Goal: Task Accomplishment & Management: Manage account settings

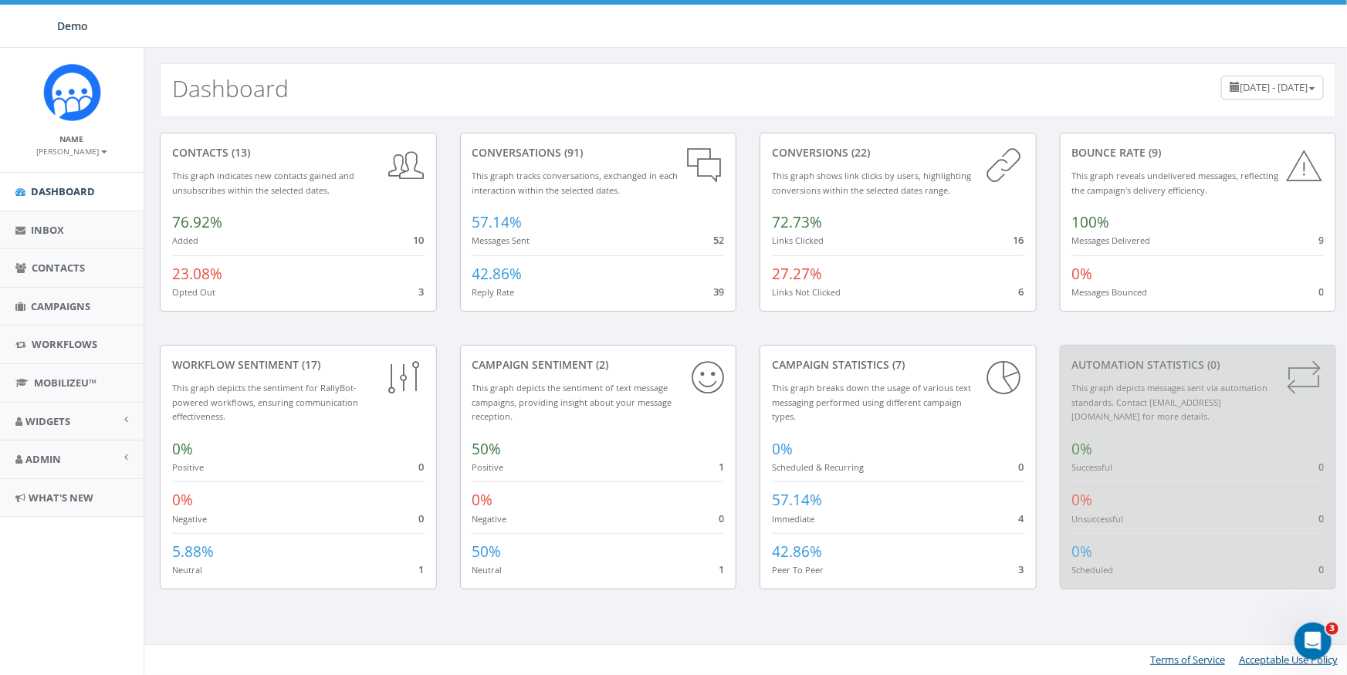
click at [443, 74] on div "Dashboard [DATE] - [DATE]" at bounding box center [748, 90] width 1176 height 54
click at [51, 452] on span "Admin" at bounding box center [43, 459] width 36 height 14
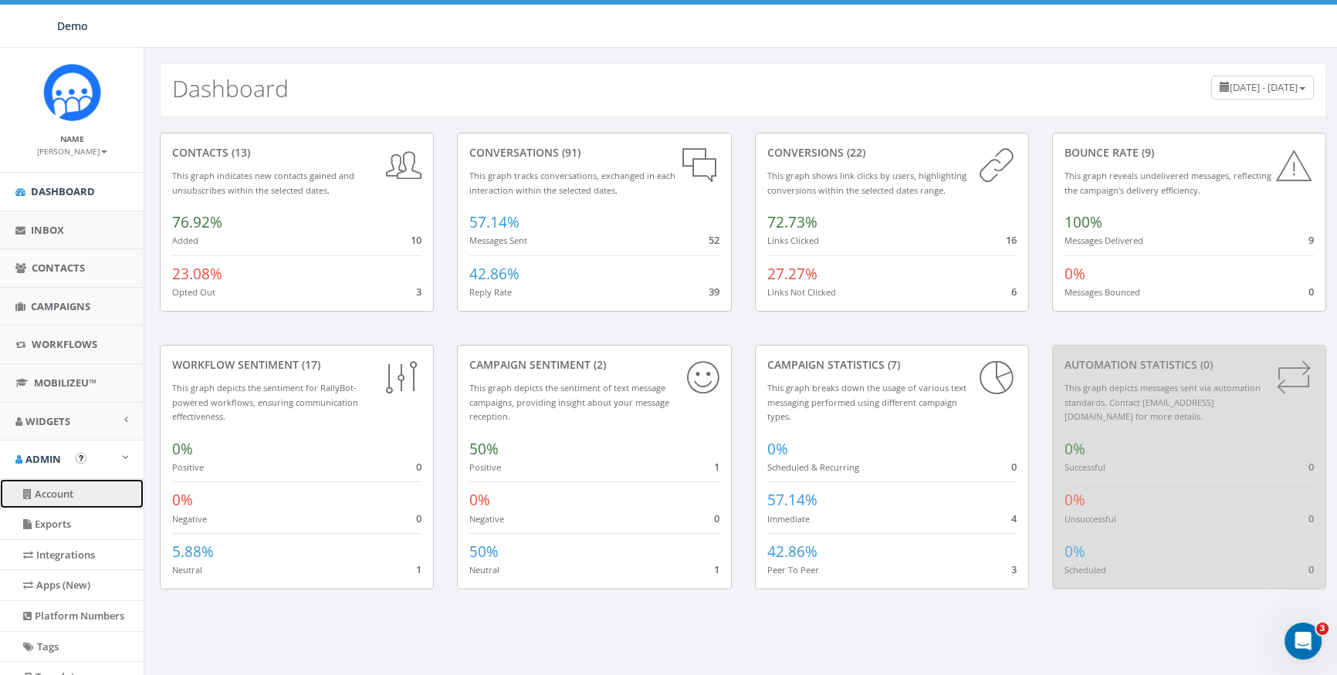
click at [47, 492] on link "Account" at bounding box center [72, 494] width 144 height 30
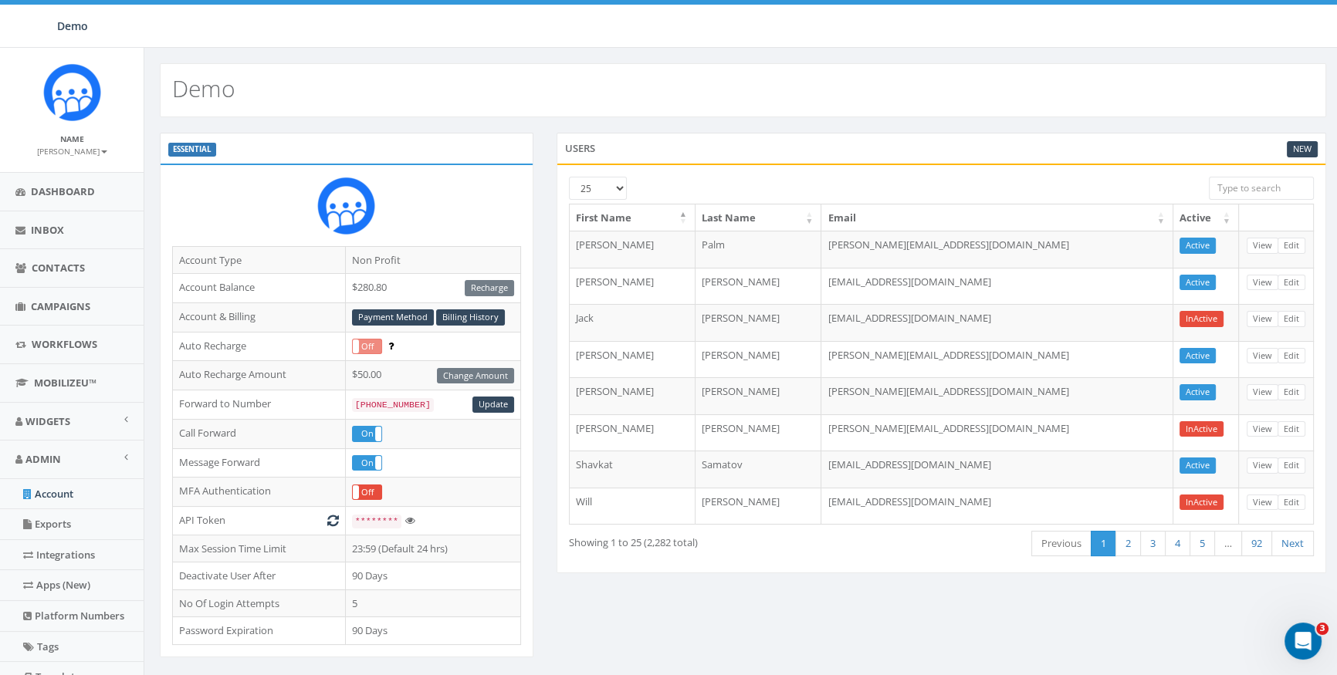
click at [735, 51] on div "Demo" at bounding box center [742, 82] width 1197 height 69
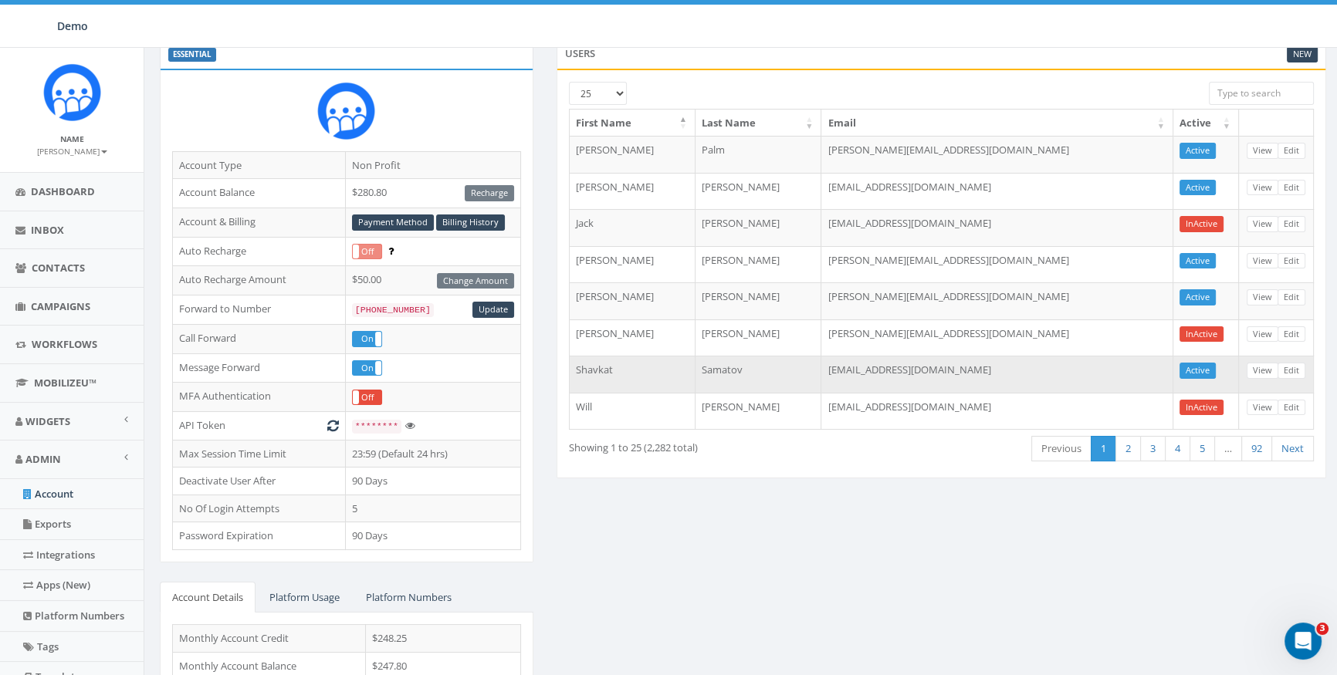
scroll to position [224, 0]
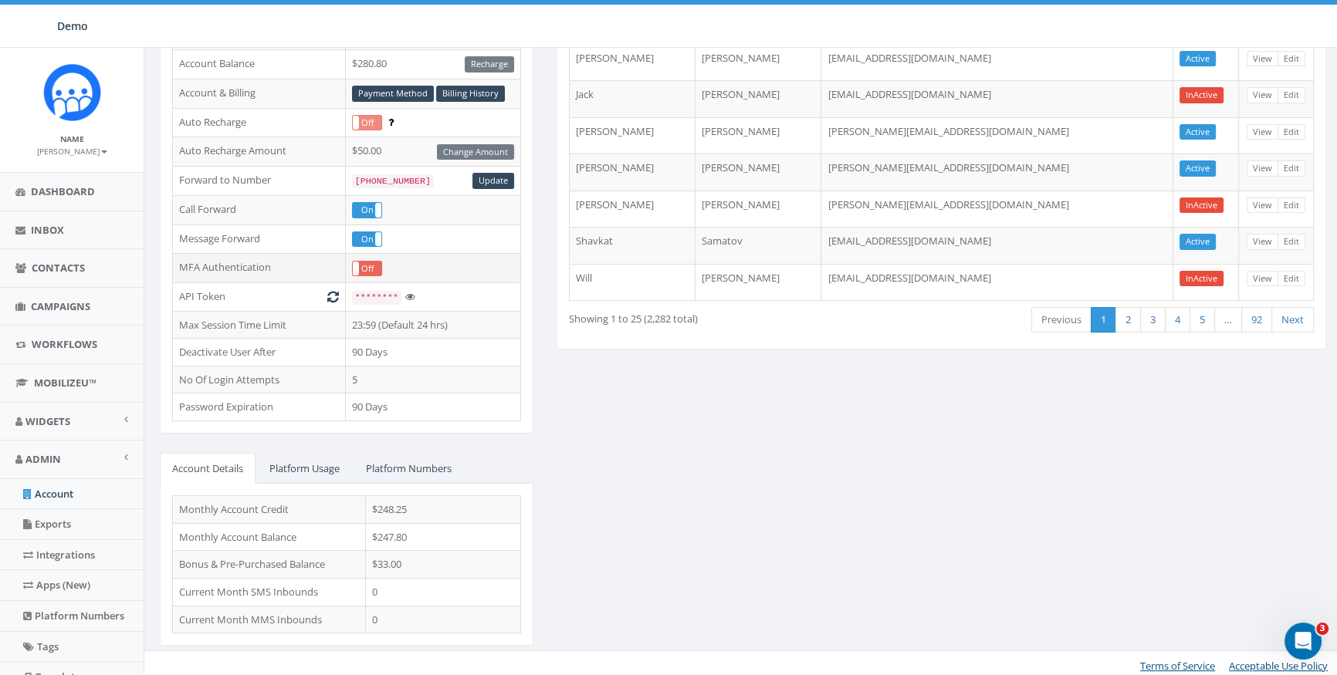
click at [367, 266] on label "Off" at bounding box center [367, 269] width 29 height 14
click at [368, 266] on label "On" at bounding box center [367, 269] width 29 height 14
drag, startPoint x: 173, startPoint y: 265, endPoint x: 273, endPoint y: 261, distance: 100.4
click at [273, 261] on td "MFA Authentication" at bounding box center [259, 268] width 173 height 29
click at [249, 264] on td "MFA Authentication" at bounding box center [259, 268] width 173 height 29
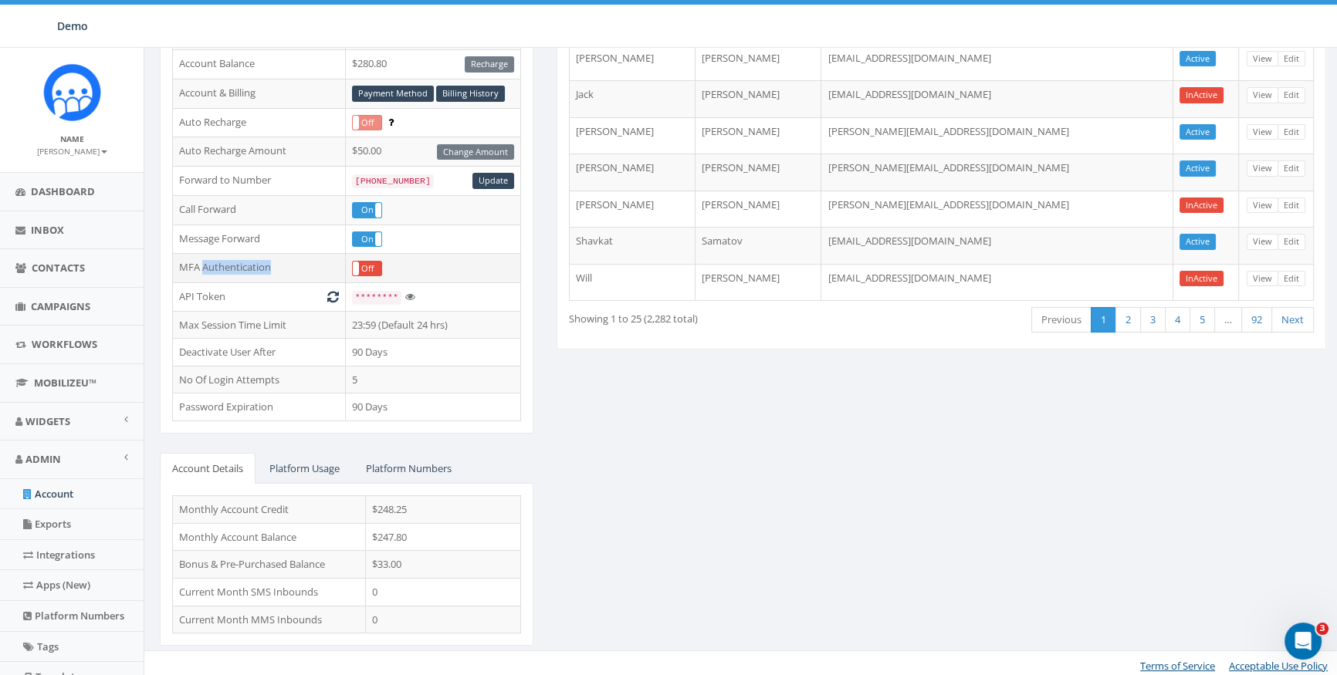
click at [249, 264] on td "MFA Authentication" at bounding box center [259, 268] width 173 height 29
click at [378, 262] on label "Off" at bounding box center [367, 269] width 29 height 14
click at [378, 262] on span at bounding box center [381, 269] width 12 height 14
click at [224, 266] on td "MFA Authentication" at bounding box center [259, 268] width 173 height 29
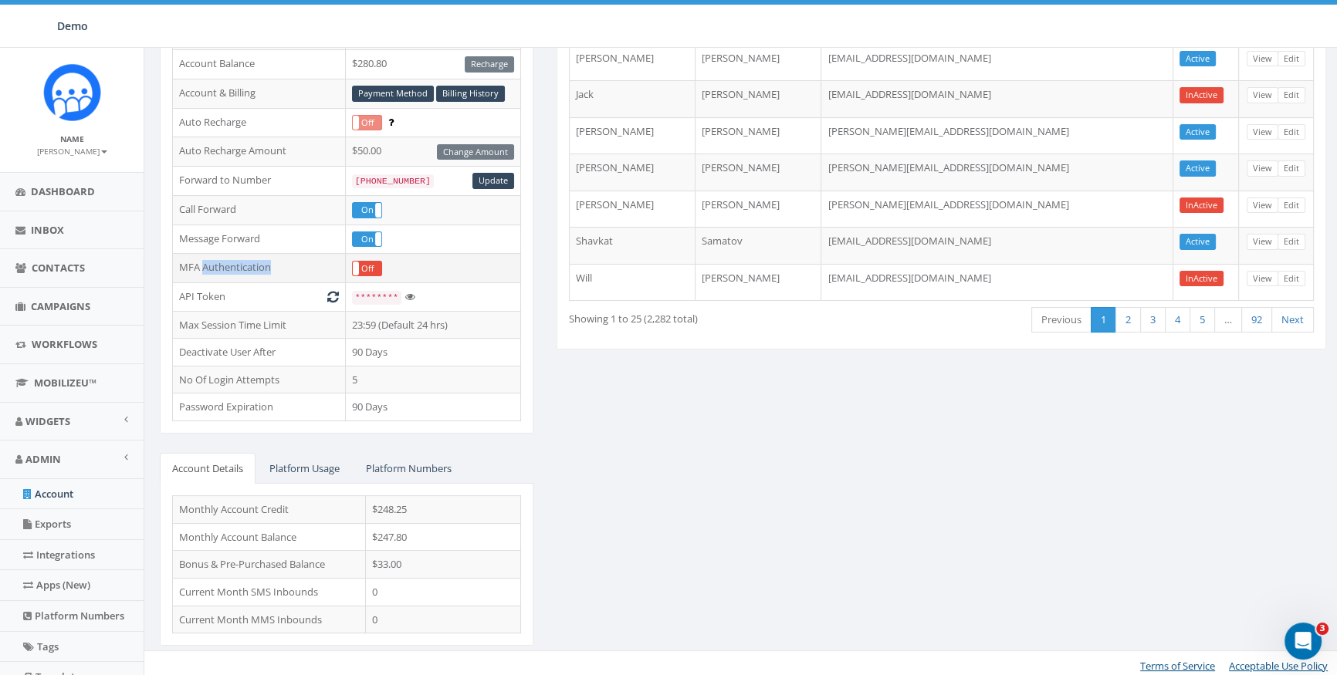
click at [224, 266] on td "MFA Authentication" at bounding box center [259, 268] width 173 height 29
click at [193, 267] on td "MFA Authentication" at bounding box center [259, 268] width 173 height 29
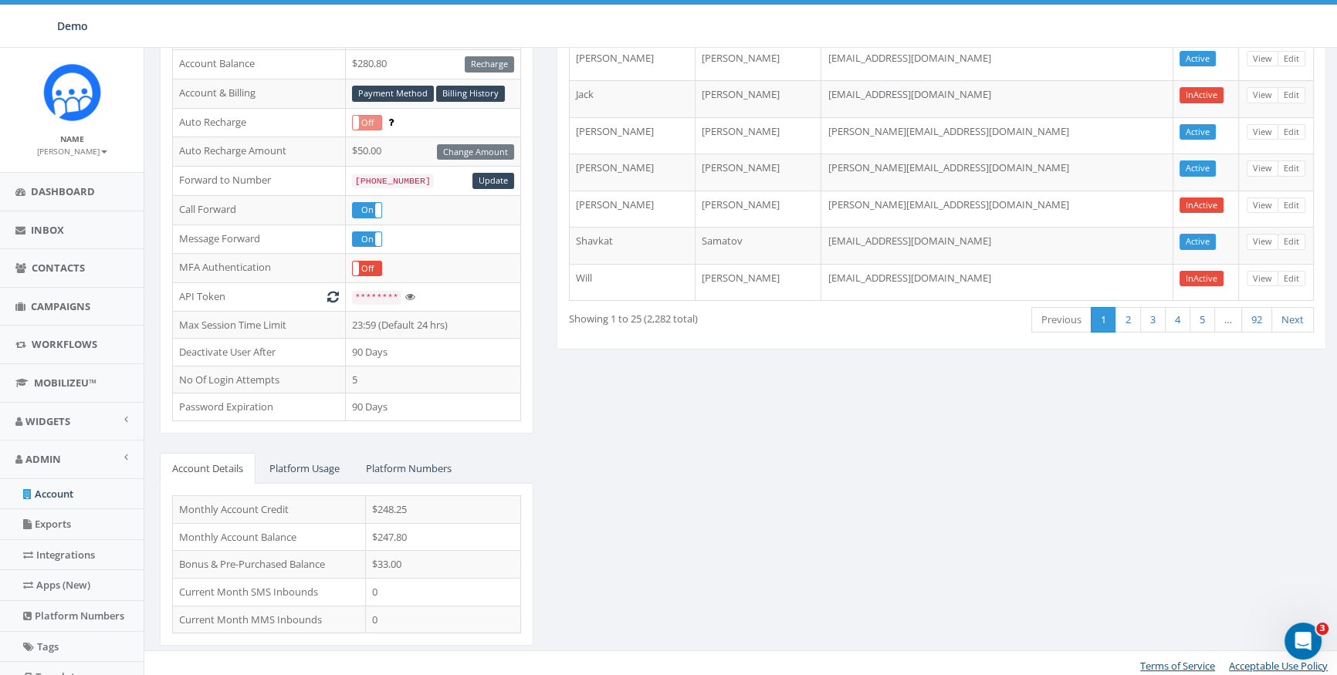
click at [664, 391] on div "ESSENTIAL Account Type Non Profit Account Balance $280.80 Recharge Account & Bi…" at bounding box center [743, 287] width 1190 height 757
drag, startPoint x: 177, startPoint y: 265, endPoint x: 216, endPoint y: 267, distance: 39.4
click at [257, 266] on td "MFA Authentication" at bounding box center [259, 268] width 173 height 29
click at [199, 269] on td "MFA Authentication" at bounding box center [259, 268] width 173 height 29
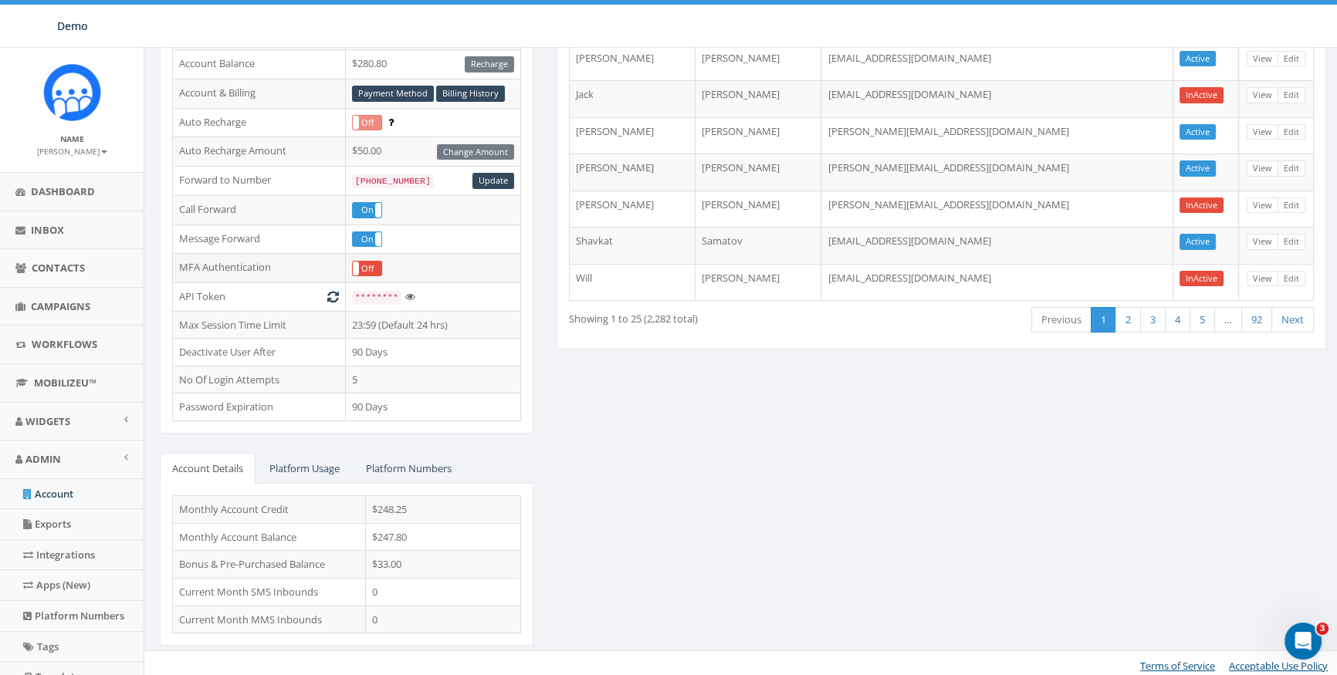
click at [242, 268] on td "MFA Authentication" at bounding box center [259, 268] width 173 height 29
click at [182, 263] on td "MFA Authentication" at bounding box center [259, 268] width 173 height 29
click at [268, 263] on td "MFA Authentication" at bounding box center [259, 268] width 173 height 29
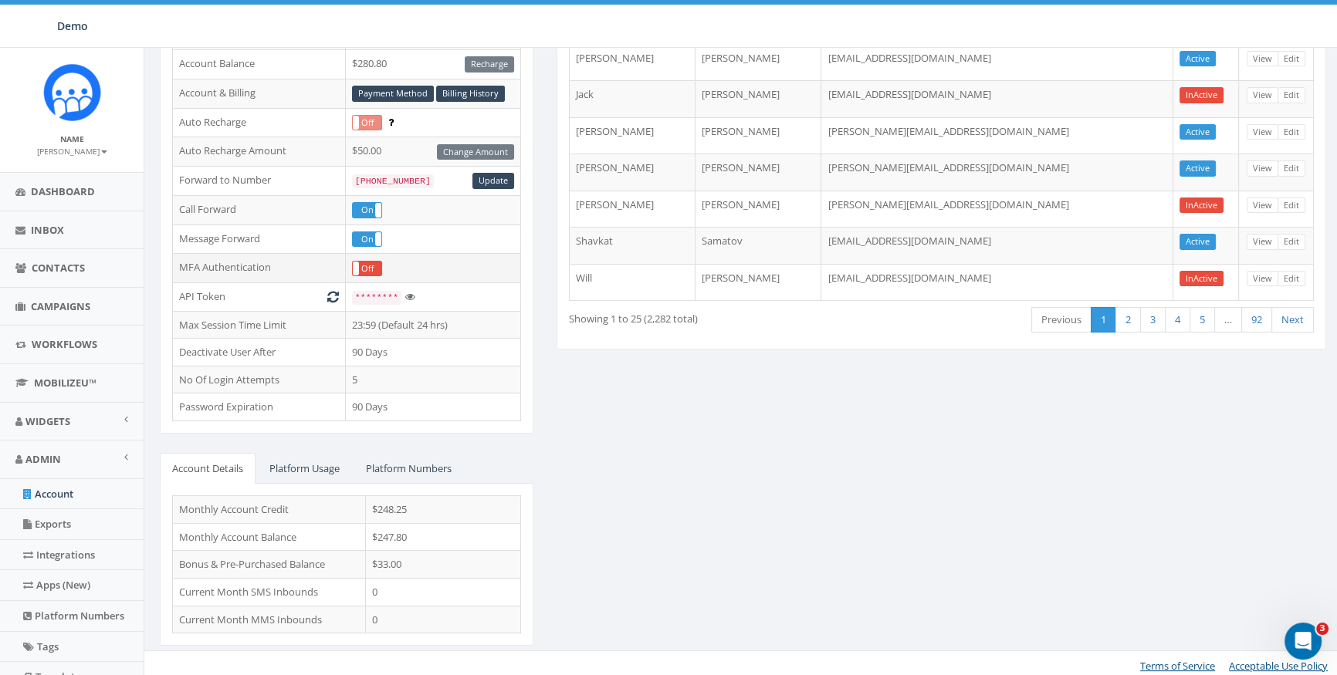
click at [268, 263] on td "MFA Authentication" at bounding box center [259, 268] width 173 height 29
click at [923, 402] on div "ESSENTIAL Account Type Non Profit Account Balance $280.80 Recharge Account & Bi…" at bounding box center [743, 287] width 1190 height 757
click at [310, 469] on link "Platform Usage" at bounding box center [304, 469] width 95 height 32
click at [409, 463] on link "Platform Numbers" at bounding box center [409, 469] width 110 height 32
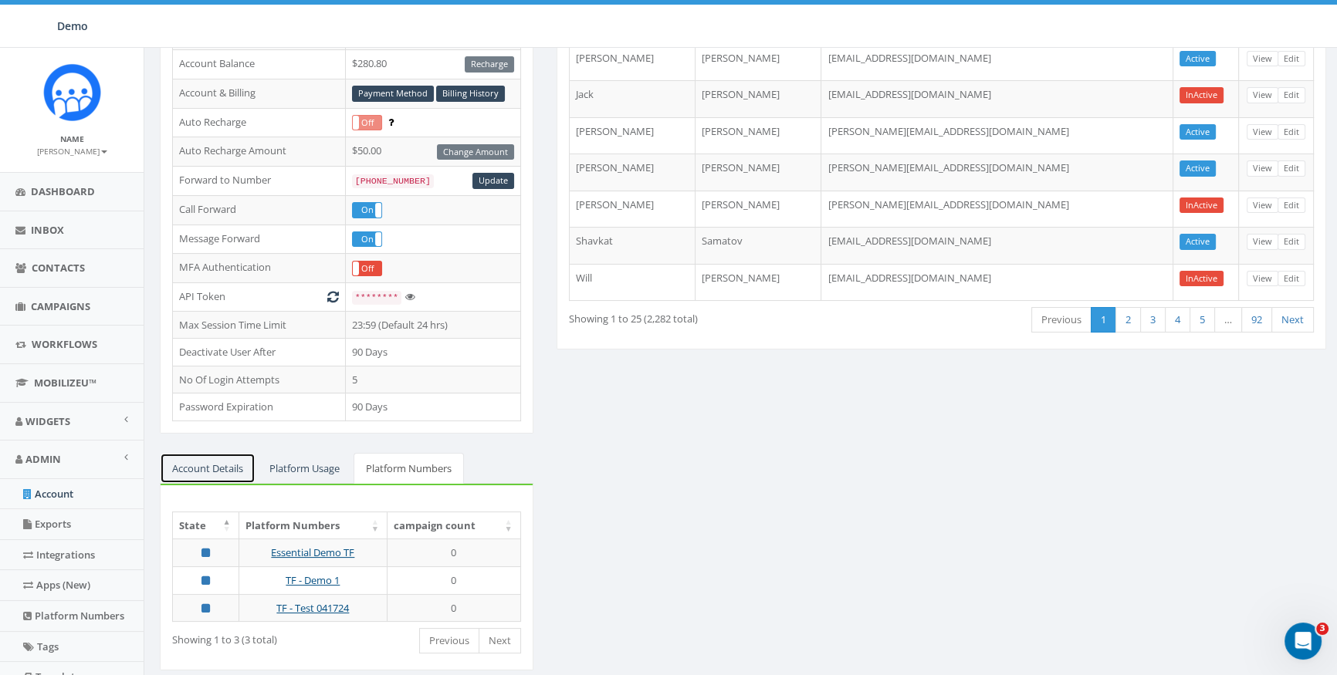
click at [235, 472] on link "Account Details" at bounding box center [208, 469] width 96 height 32
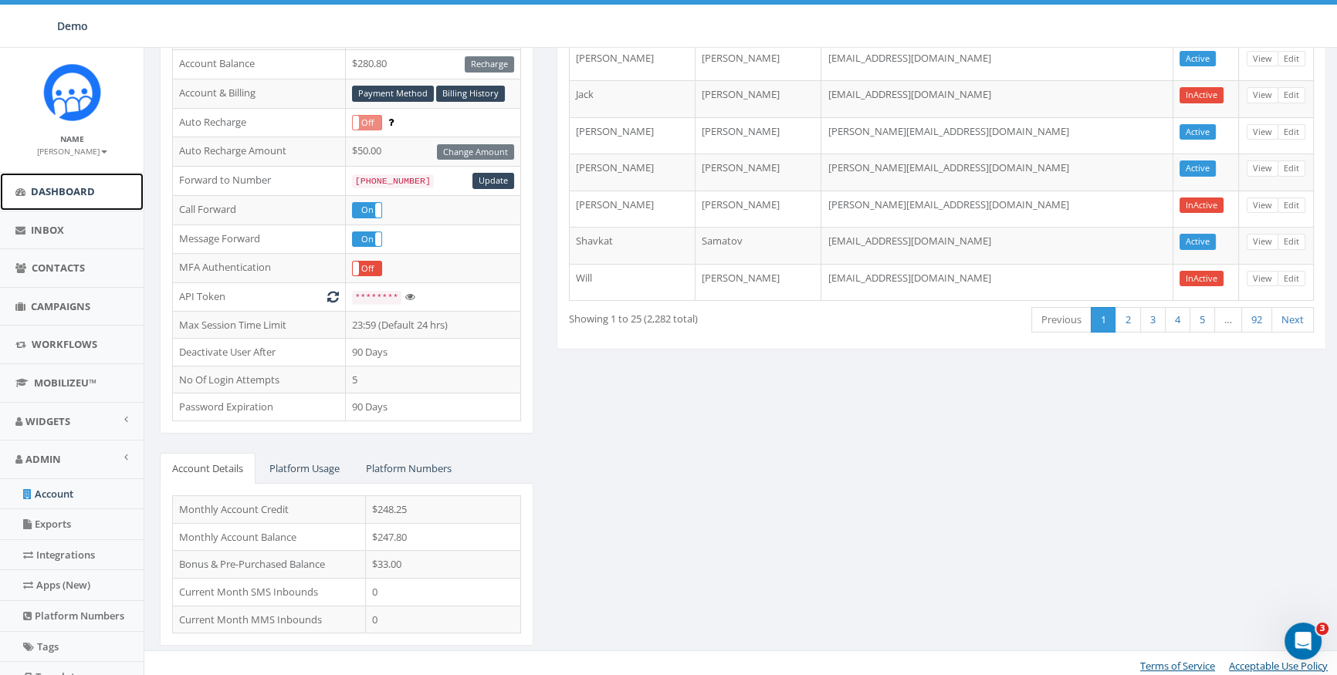
click at [56, 198] on link "Dashboard" at bounding box center [72, 192] width 144 height 38
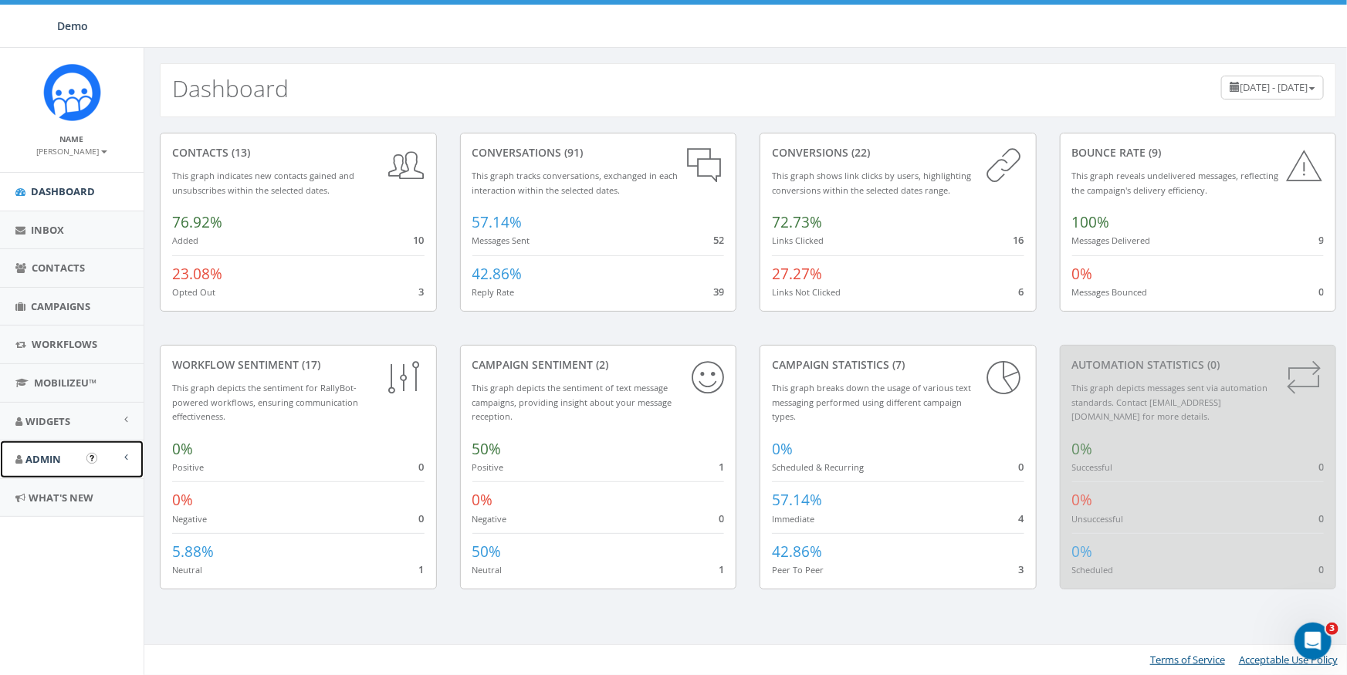
click at [66, 446] on link "Admin" at bounding box center [72, 460] width 144 height 38
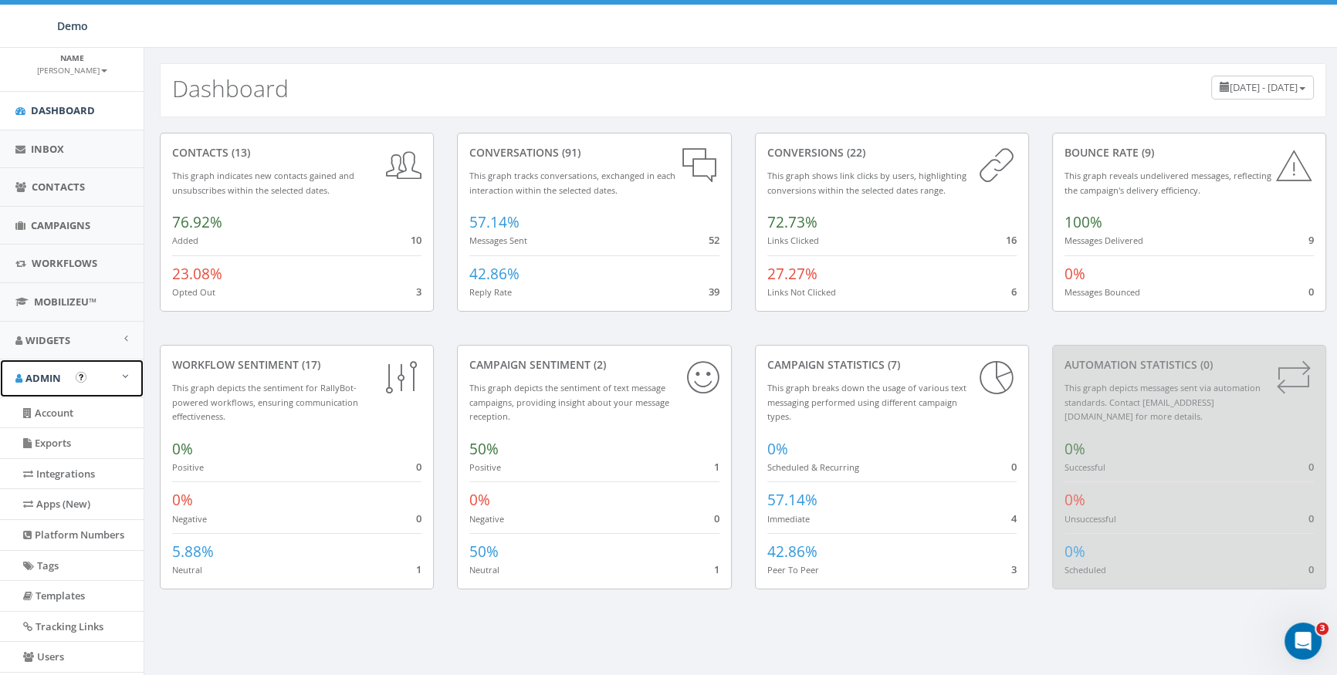
scroll to position [190, 0]
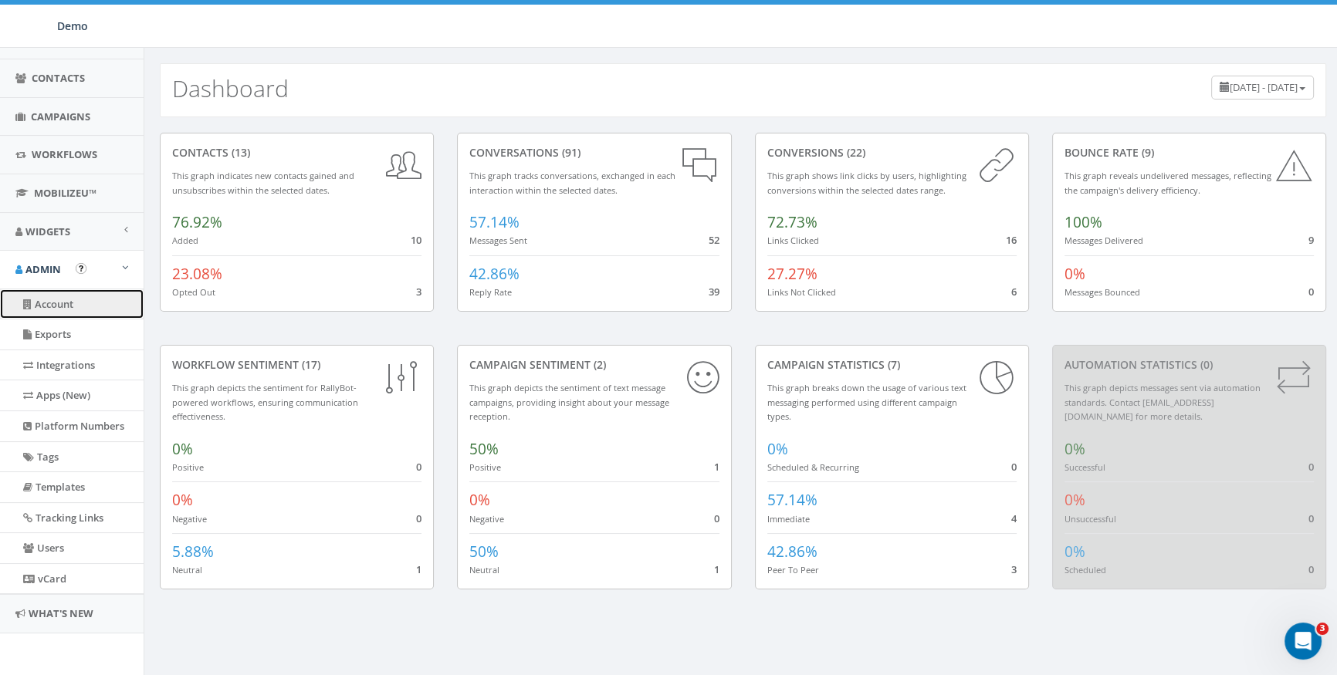
click at [52, 302] on link "Account" at bounding box center [72, 304] width 144 height 30
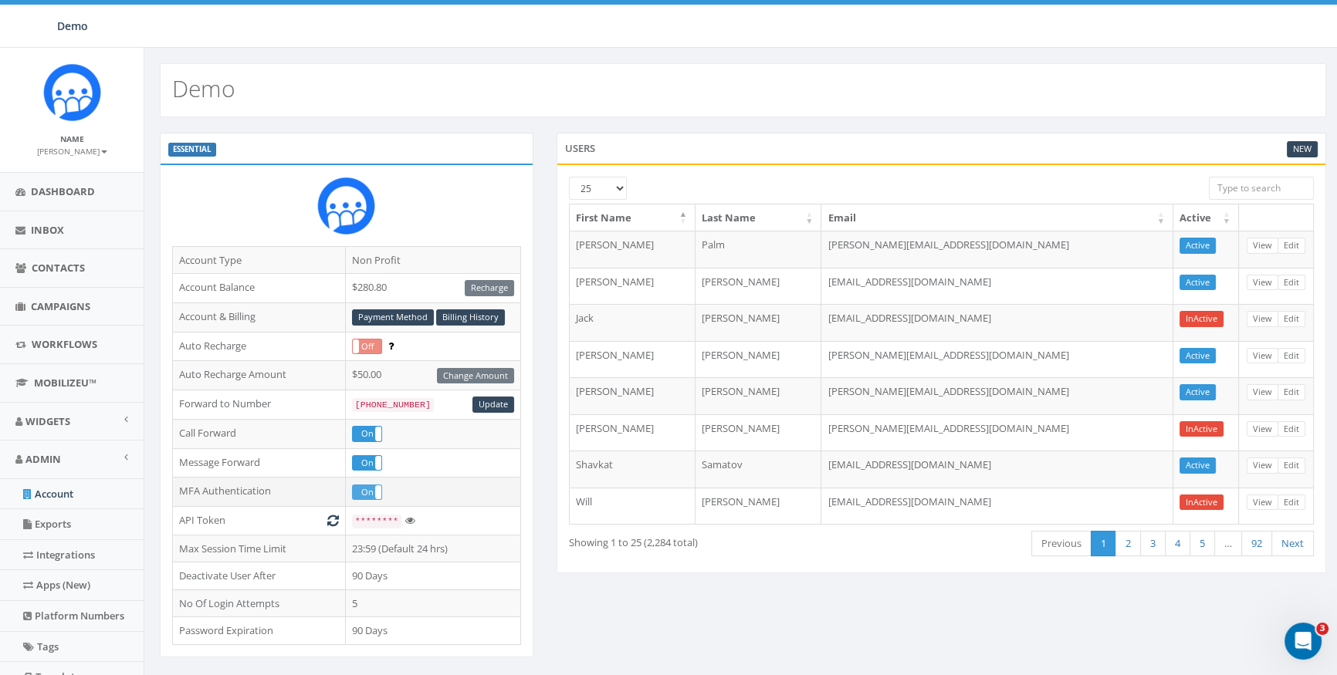
click at [371, 486] on label "On" at bounding box center [367, 493] width 29 height 14
click at [867, 640] on div "ESSENTIAL Account Type Non Profit Account Balance $280.80 Recharge Account & Bi…" at bounding box center [743, 511] width 1190 height 757
click at [711, 618] on div "ESSENTIAL Account Type Non Profit Account Balance $280.80 Recharge Account & Bi…" at bounding box center [743, 511] width 1190 height 757
click at [37, 462] on span "Admin" at bounding box center [43, 459] width 36 height 14
click at [49, 492] on link "Account" at bounding box center [72, 494] width 144 height 30
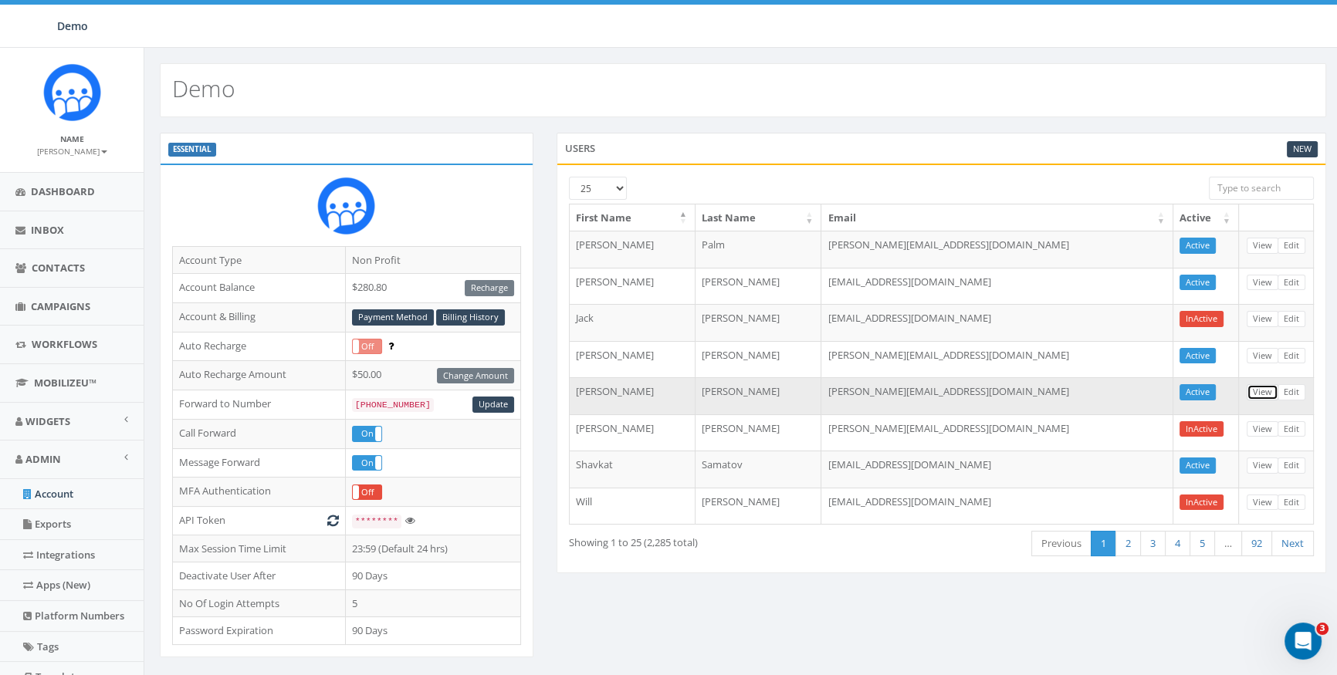
click at [1262, 394] on link "View" at bounding box center [1263, 392] width 32 height 16
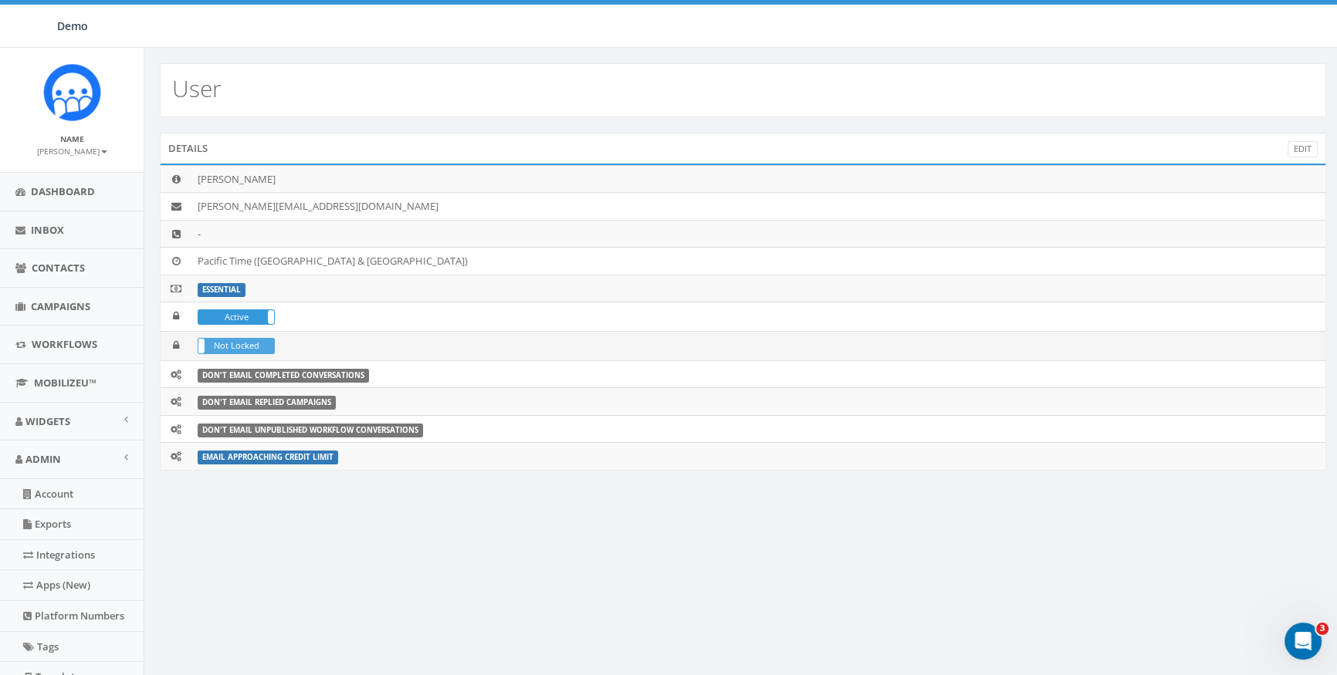
click at [240, 339] on label "Not Locked" at bounding box center [236, 346] width 76 height 14
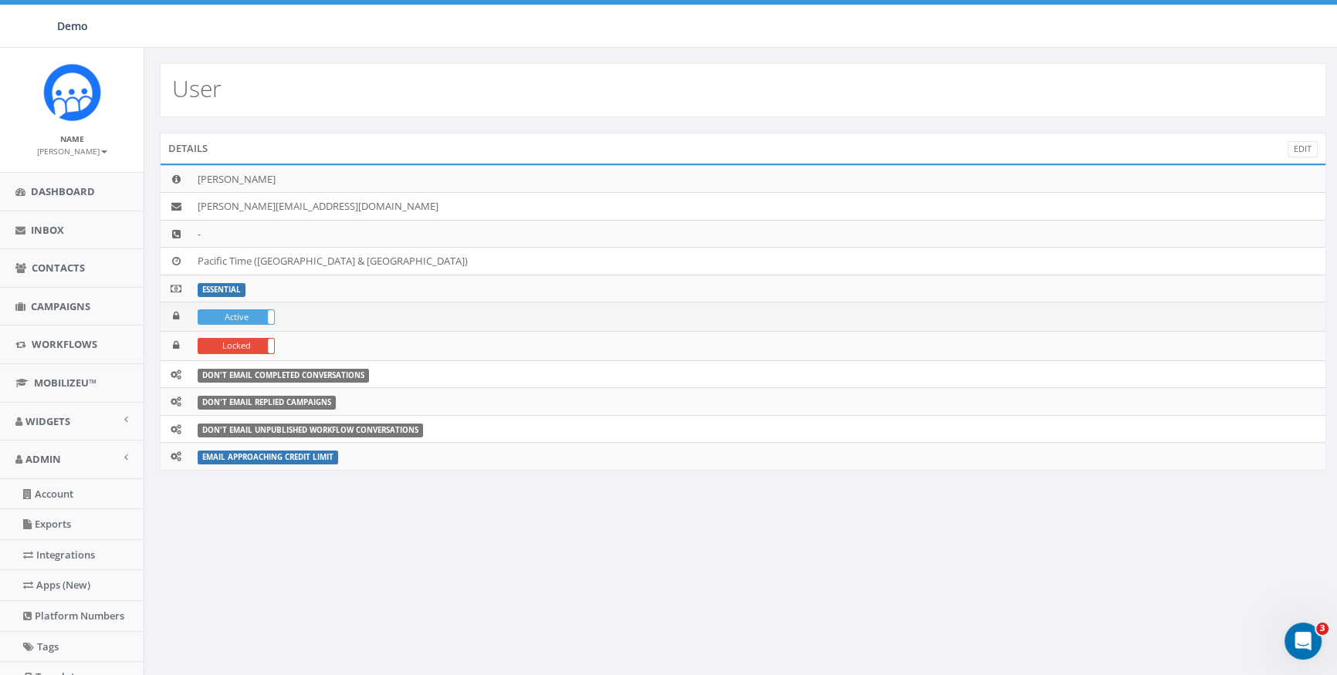
click at [239, 311] on label "Active" at bounding box center [236, 317] width 76 height 14
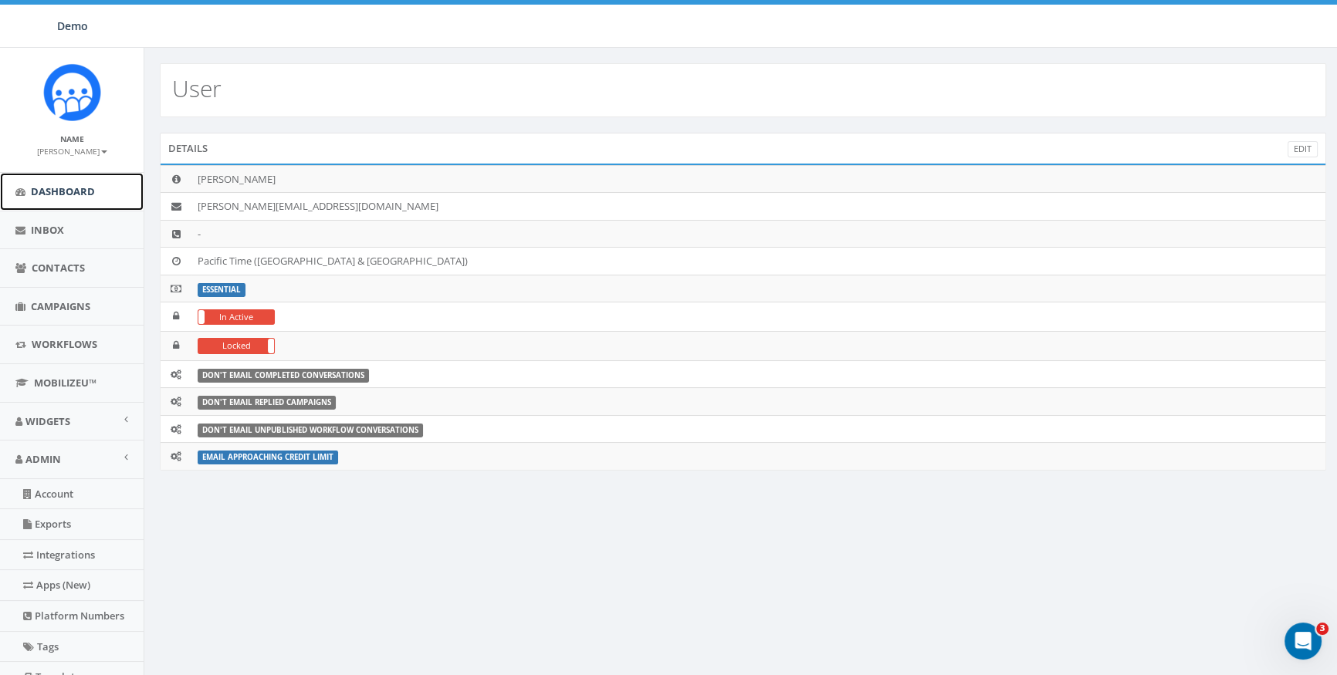
click at [52, 193] on span "Dashboard" at bounding box center [63, 192] width 64 height 14
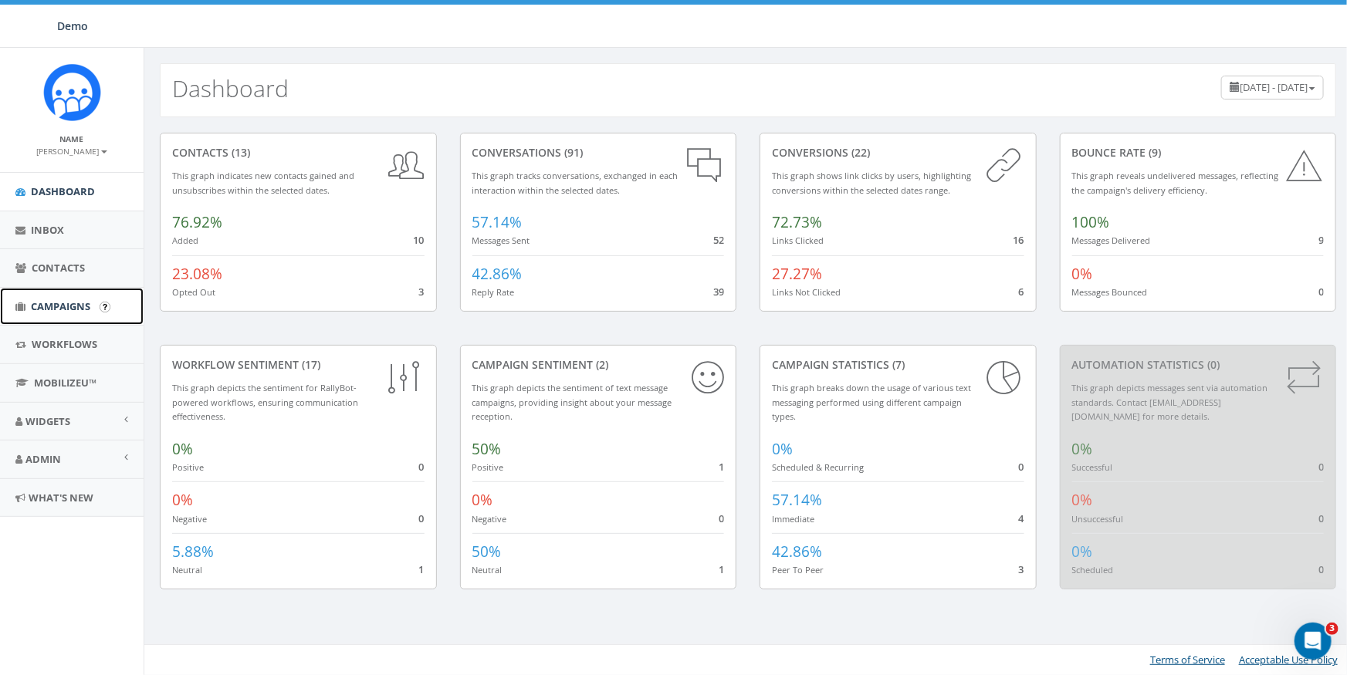
click at [61, 292] on link "Campaigns" at bounding box center [72, 307] width 144 height 38
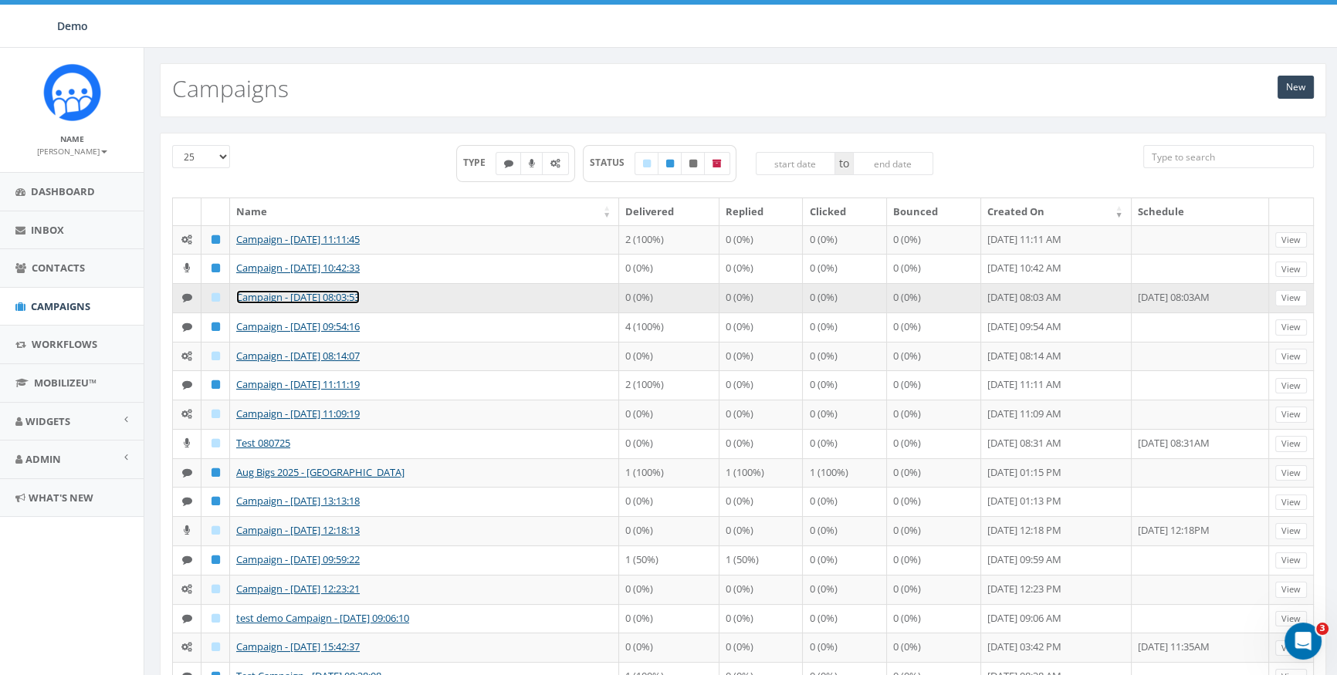
click at [268, 304] on link "Campaign - [DATE] 08:03:53" at bounding box center [298, 297] width 124 height 14
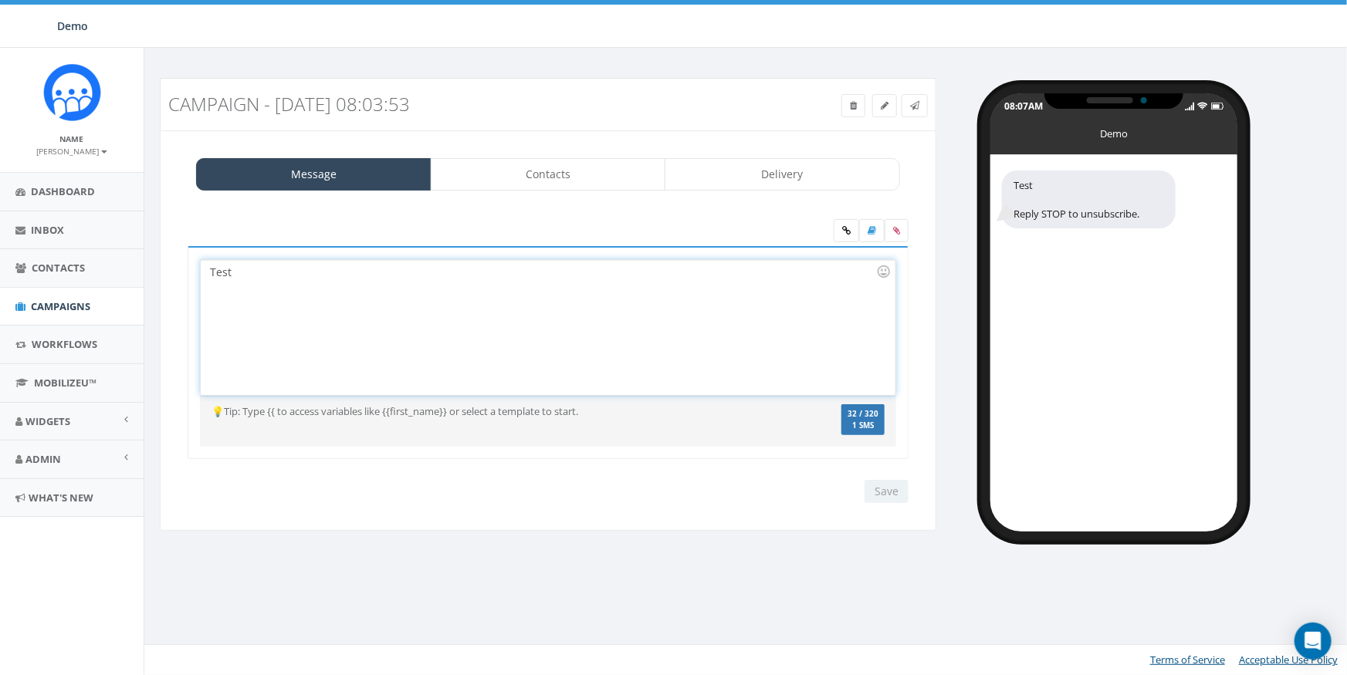
click at [406, 301] on div "Test" at bounding box center [548, 327] width 694 height 135
copy div "0123456789"
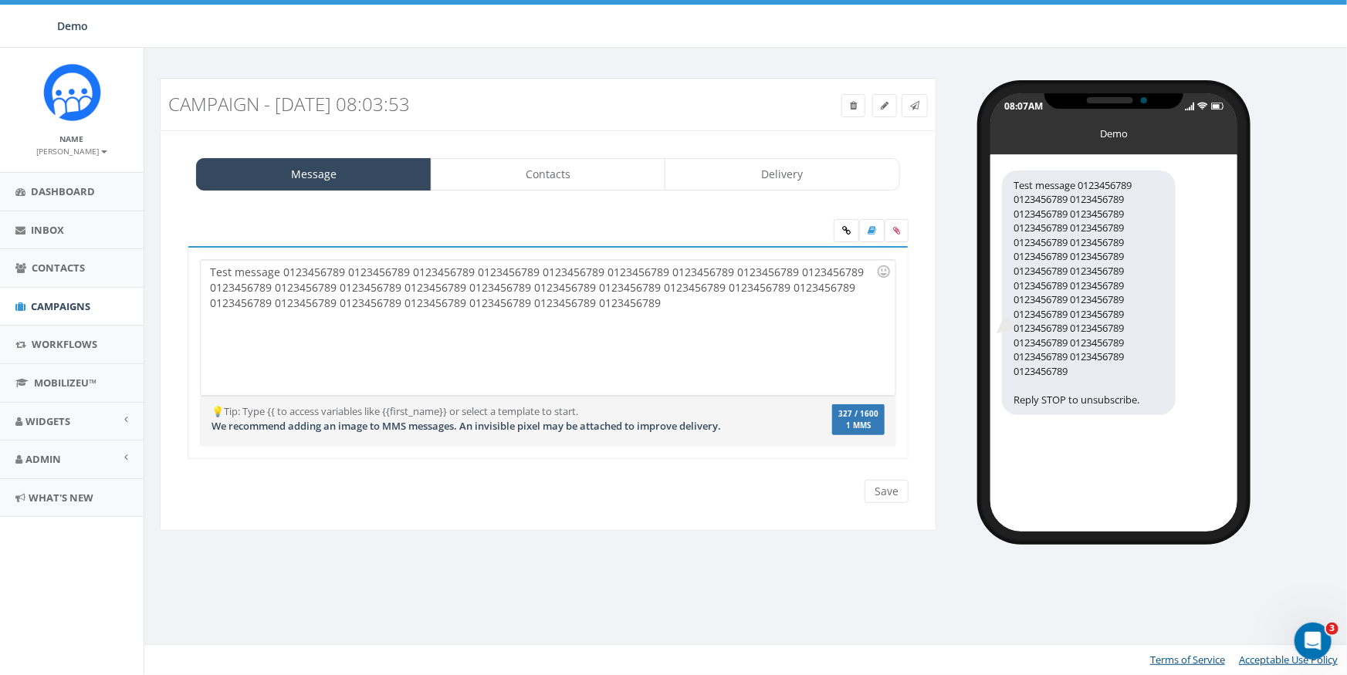
click at [539, 427] on span "We recommend adding an image to MMS messages. An invisible pixel may be attache…" at bounding box center [467, 426] width 510 height 14
click at [499, 425] on span "We recommend adding an image to MMS messages. An invisible pixel may be attache…" at bounding box center [467, 426] width 510 height 14
click at [480, 424] on span "We recommend adding an image to MMS messages. An invisible pixel may be attache…" at bounding box center [467, 426] width 510 height 14
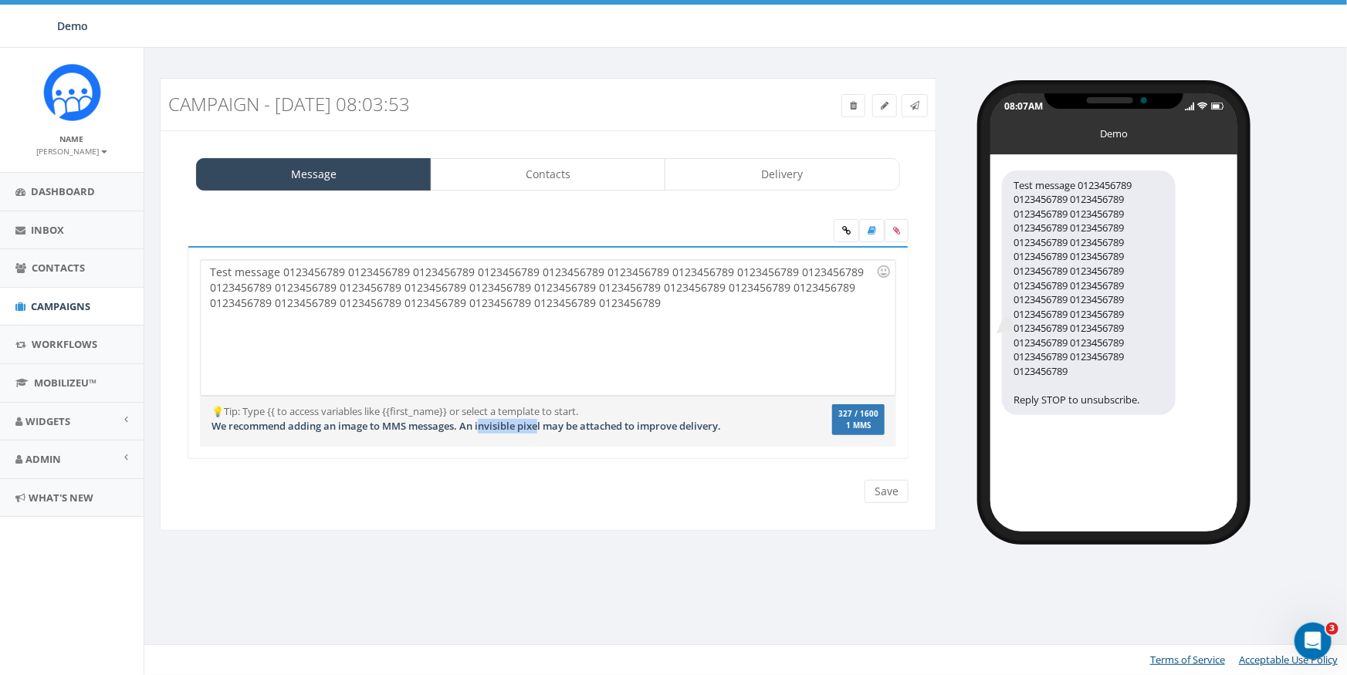
drag, startPoint x: 483, startPoint y: 422, endPoint x: 542, endPoint y: 419, distance: 58.7
click at [542, 419] on span "We recommend adding an image to MMS messages. An invisible pixel may be attache…" at bounding box center [467, 426] width 510 height 14
click at [586, 432] on div "💡Tip: Type {{ to access variables like {{first_name}} or select a template to s…" at bounding box center [548, 423] width 696 height 36
click at [484, 422] on span "We recommend adding an image to MMS messages. An invisible pixel may be attache…" at bounding box center [467, 426] width 510 height 14
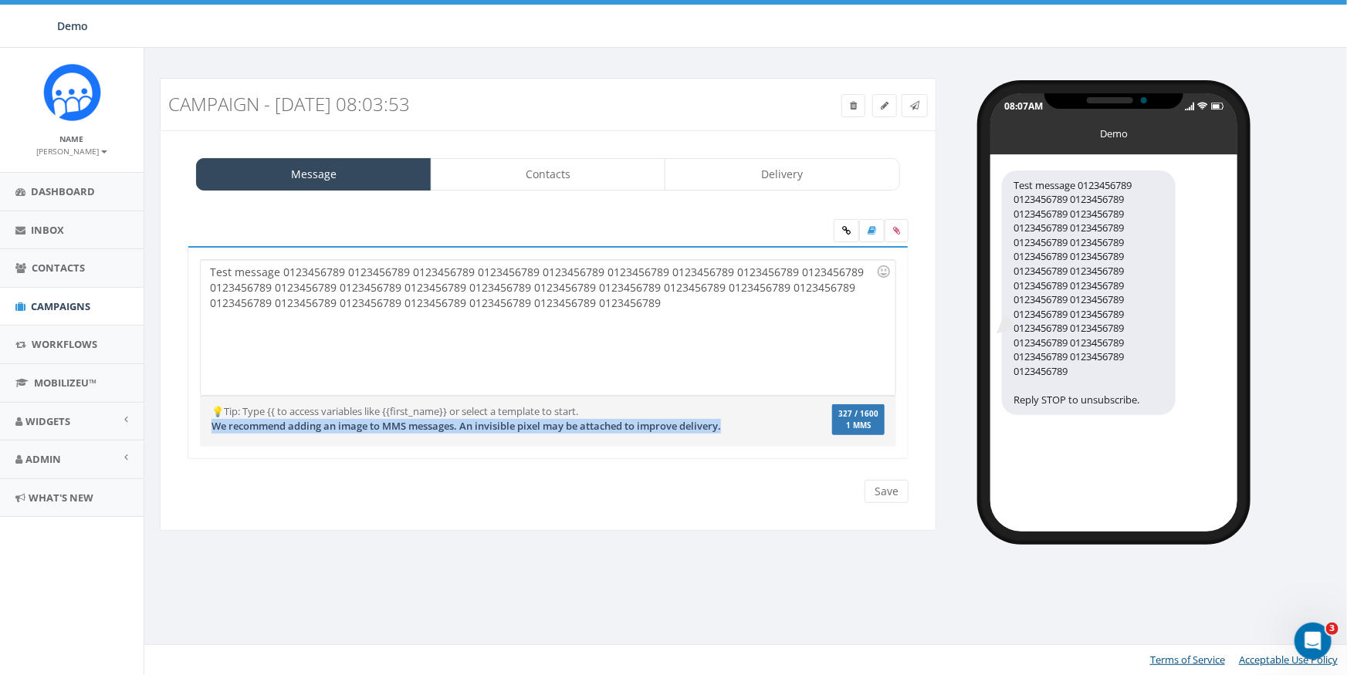
click at [484, 422] on span "We recommend adding an image to MMS messages. An invisible pixel may be attache…" at bounding box center [467, 426] width 510 height 14
copy span "We recommend adding an image to MMS messages. An invisible pixel may be attache…"
click at [580, 469] on div "Test Reply STOP to unsubscribe. Test message 0123456789 0123456789 0123456789 0…" at bounding box center [548, 362] width 744 height 233
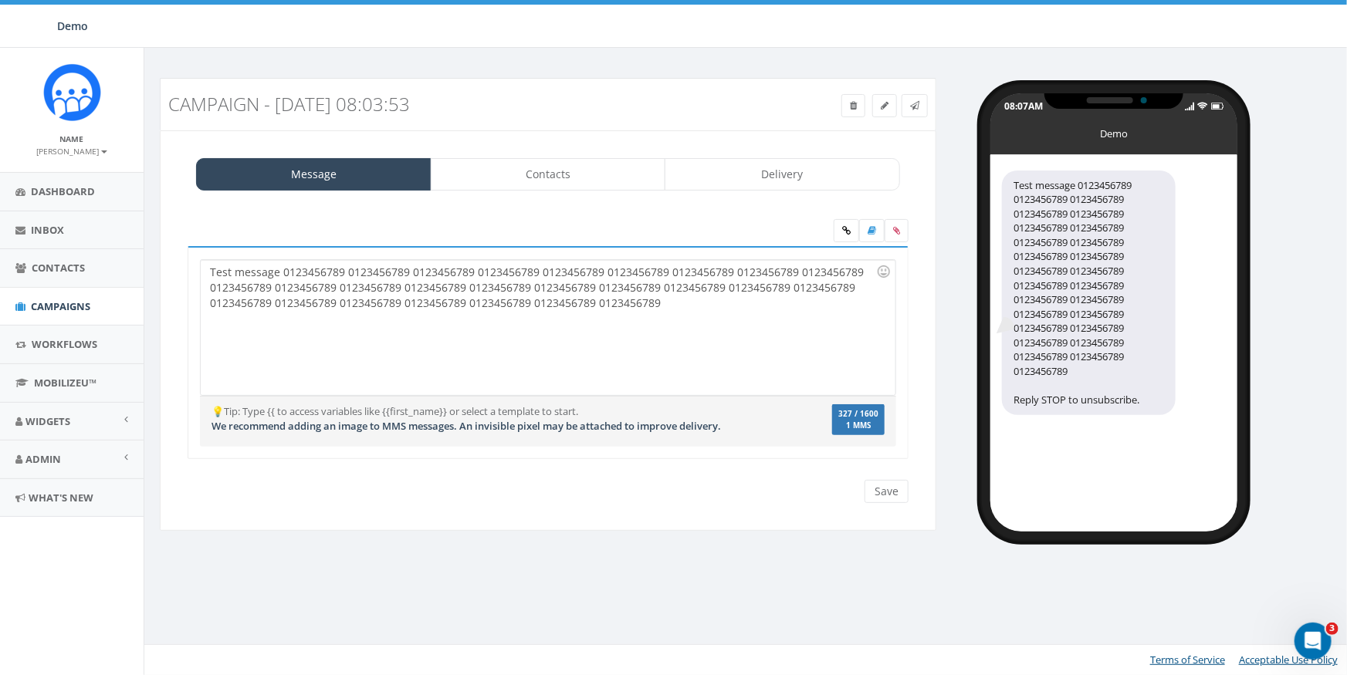
click at [712, 317] on div "Test message 0123456789 0123456789 0123456789 0123456789 0123456789 0123456789 …" at bounding box center [548, 327] width 694 height 135
click at [676, 558] on div "Campaign - 09/08/2025, 08:03:53 Test Message Status: Message Contacts Delivery …" at bounding box center [747, 307] width 1207 height 518
click at [499, 426] on span "We recommend adding an image to MMS messages. An invisible pixel may be attache…" at bounding box center [467, 426] width 510 height 14
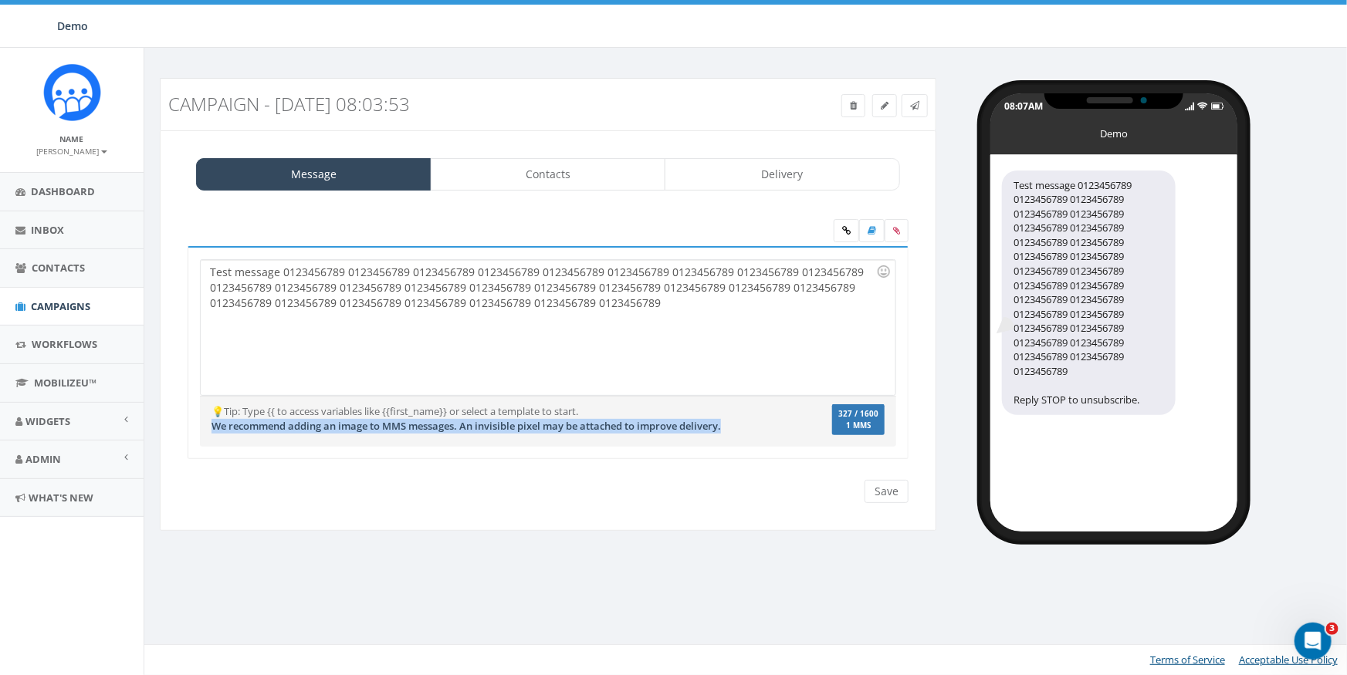
click at [591, 468] on div "Test Reply STOP to unsubscribe. Test message 0123456789 0123456789 0123456789 0…" at bounding box center [548, 362] width 744 height 233
drag, startPoint x: 466, startPoint y: 426, endPoint x: 751, endPoint y: 425, distance: 285.6
click at [751, 425] on div "💡Tip: Type {{ to access variables like {{first_name}} or select a template to s…" at bounding box center [490, 419] width 581 height 29
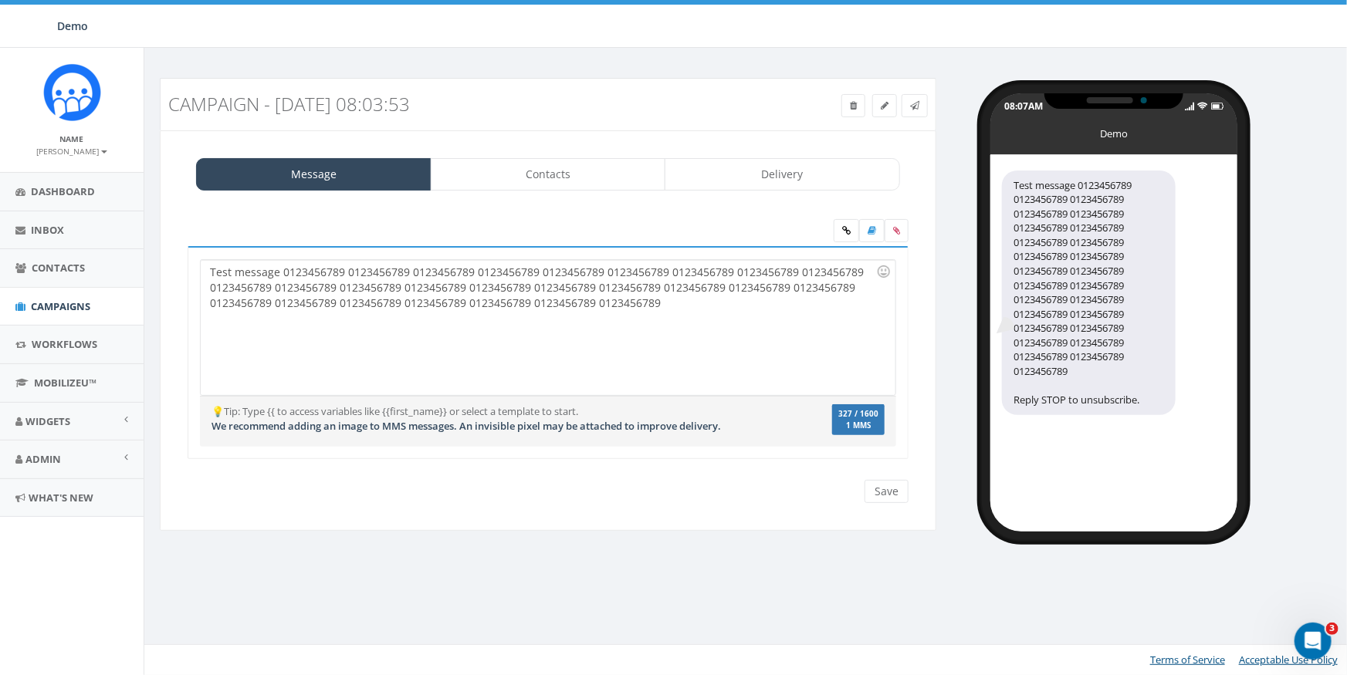
click at [680, 493] on div "Save Next" at bounding box center [548, 491] width 744 height 23
click at [482, 422] on span "We recommend adding an image to MMS messages. An invisible pixel may be attache…" at bounding box center [467, 426] width 510 height 14
drag, startPoint x: 208, startPoint y: 267, endPoint x: 239, endPoint y: 266, distance: 31.7
click at [239, 266] on div "Test message 0123456789 0123456789 0123456789 0123456789 0123456789 0123456789 …" at bounding box center [548, 327] width 694 height 135
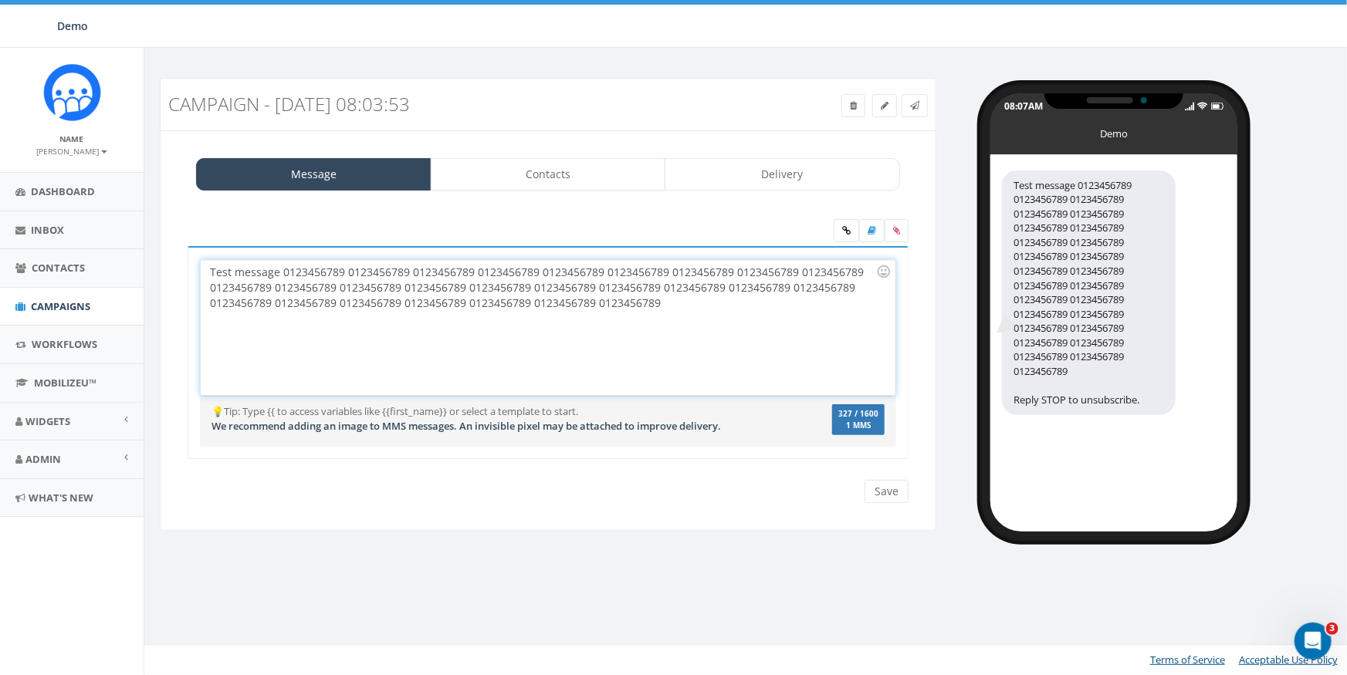
click at [235, 234] on div at bounding box center [548, 232] width 744 height 27
drag, startPoint x: 703, startPoint y: 301, endPoint x: 222, endPoint y: 251, distance: 483.6
click at [222, 251] on div "Test Reply STOP to unsubscribe. Test message 0123456789 0123456789 0123456789 0…" at bounding box center [548, 353] width 721 height 214
click at [450, 229] on div at bounding box center [548, 232] width 744 height 27
click at [544, 229] on div at bounding box center [548, 232] width 744 height 27
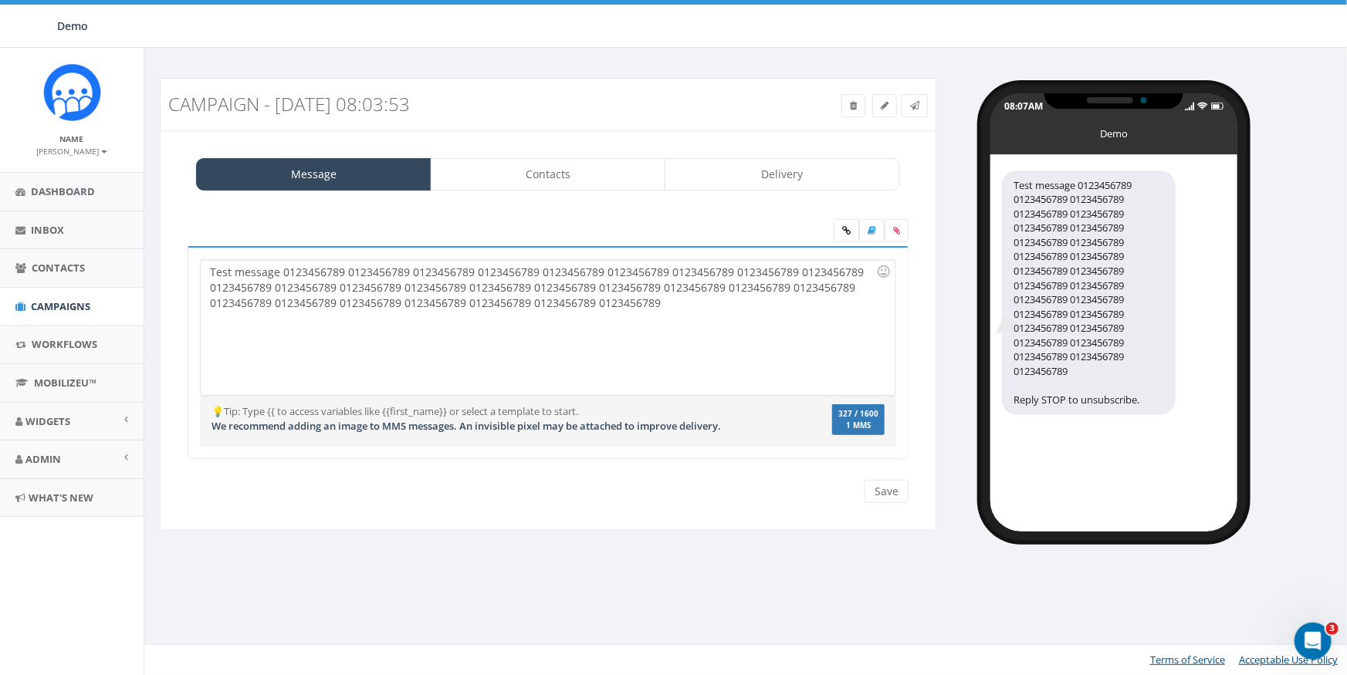
click at [299, 229] on div at bounding box center [548, 232] width 744 height 27
click at [449, 227] on div at bounding box center [548, 232] width 744 height 27
click at [444, 231] on div at bounding box center [548, 232] width 744 height 27
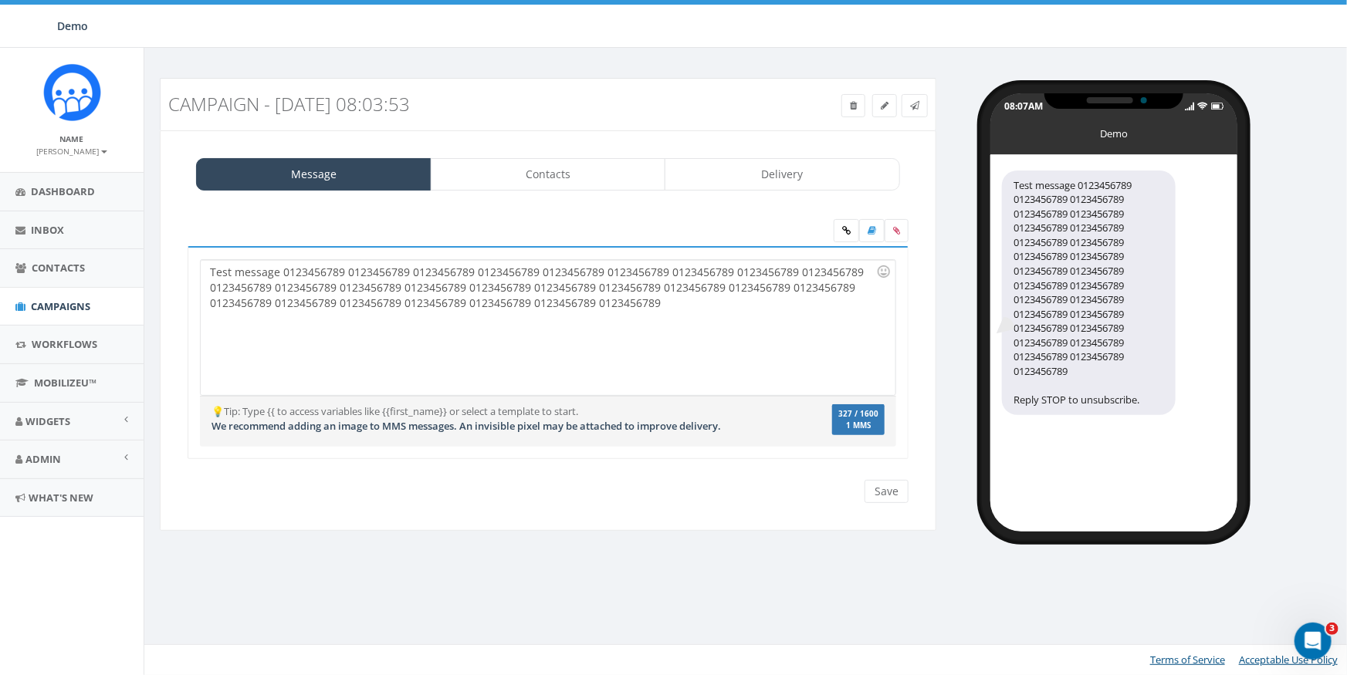
click at [256, 229] on div at bounding box center [548, 232] width 744 height 27
click at [378, 228] on div at bounding box center [548, 232] width 744 height 27
drag, startPoint x: 603, startPoint y: 272, endPoint x: 107, endPoint y: 265, distance: 495.7
click at [107, 265] on body "Demo Demo Profile Sign Out 0.16 % of Available Amount Used You have used 0.16 %…" at bounding box center [673, 337] width 1347 height 675
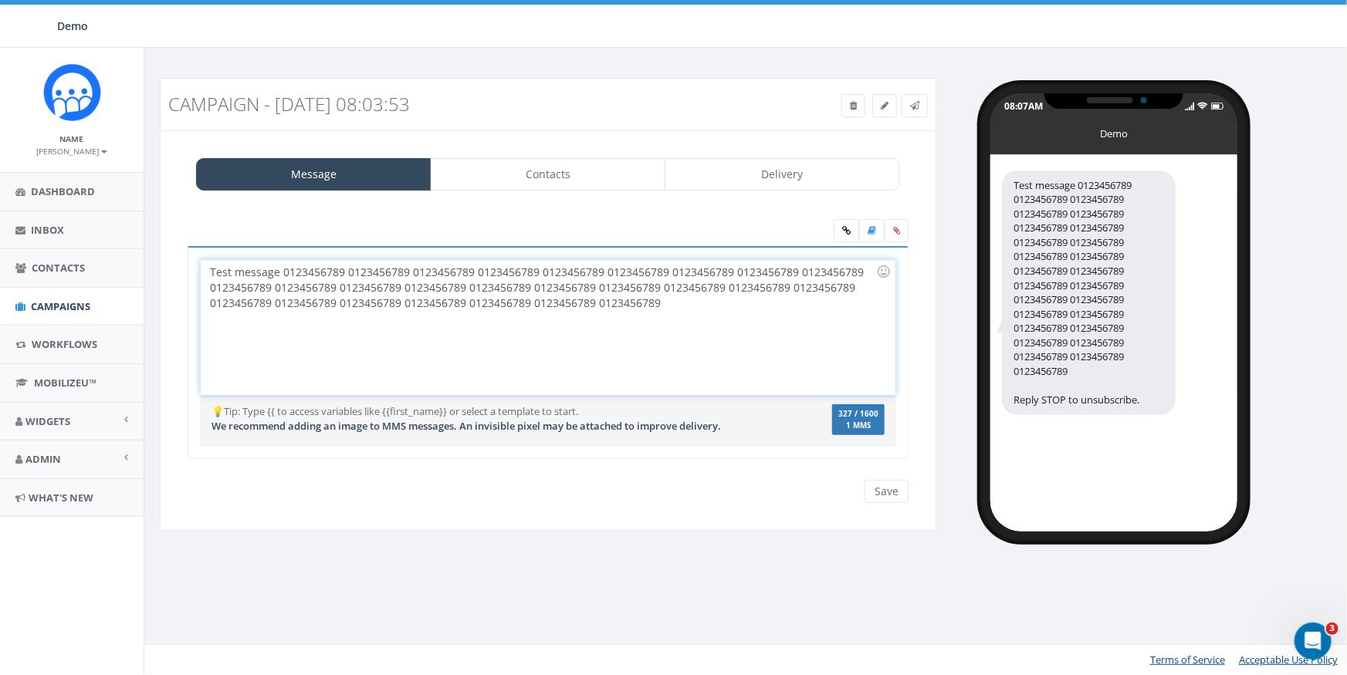
click at [672, 314] on div "Test message 0123456789 0123456789 0123456789 0123456789 0123456789 0123456789 …" at bounding box center [548, 327] width 694 height 135
drag, startPoint x: 669, startPoint y: 273, endPoint x: 151, endPoint y: 276, distance: 517.2
click at [151, 276] on div "Campaign - 09/08/2025, 08:03:53 Test Message Status: Message Contacts Delivery …" at bounding box center [548, 314] width 800 height 473
click at [63, 443] on link "Admin" at bounding box center [72, 460] width 144 height 38
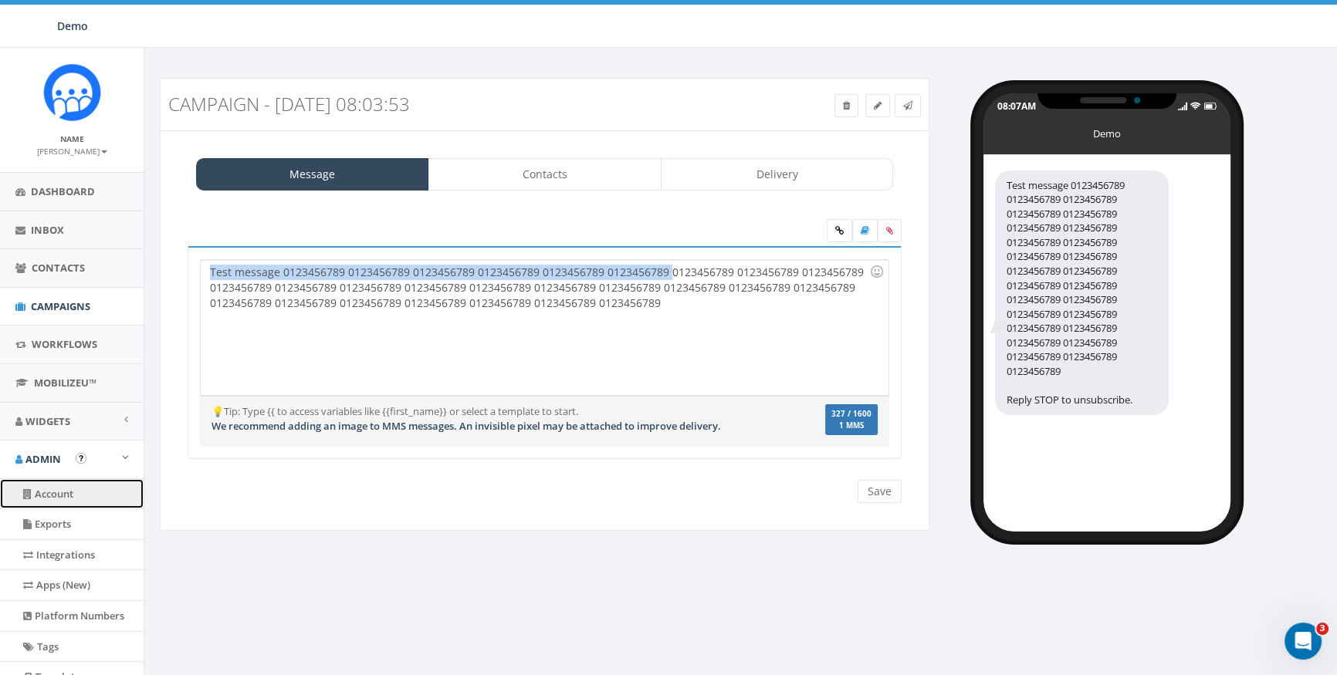
click at [57, 498] on link "Account" at bounding box center [72, 494] width 144 height 30
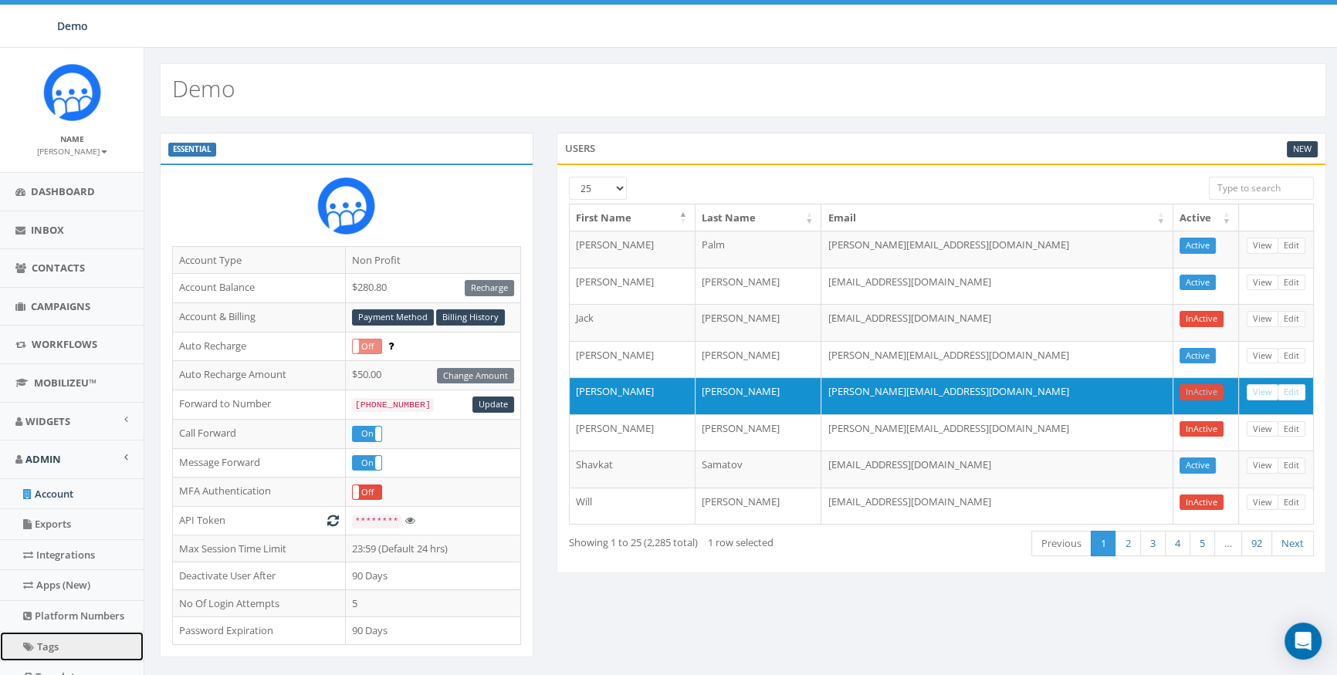
click at [61, 632] on link "Tags" at bounding box center [72, 647] width 144 height 30
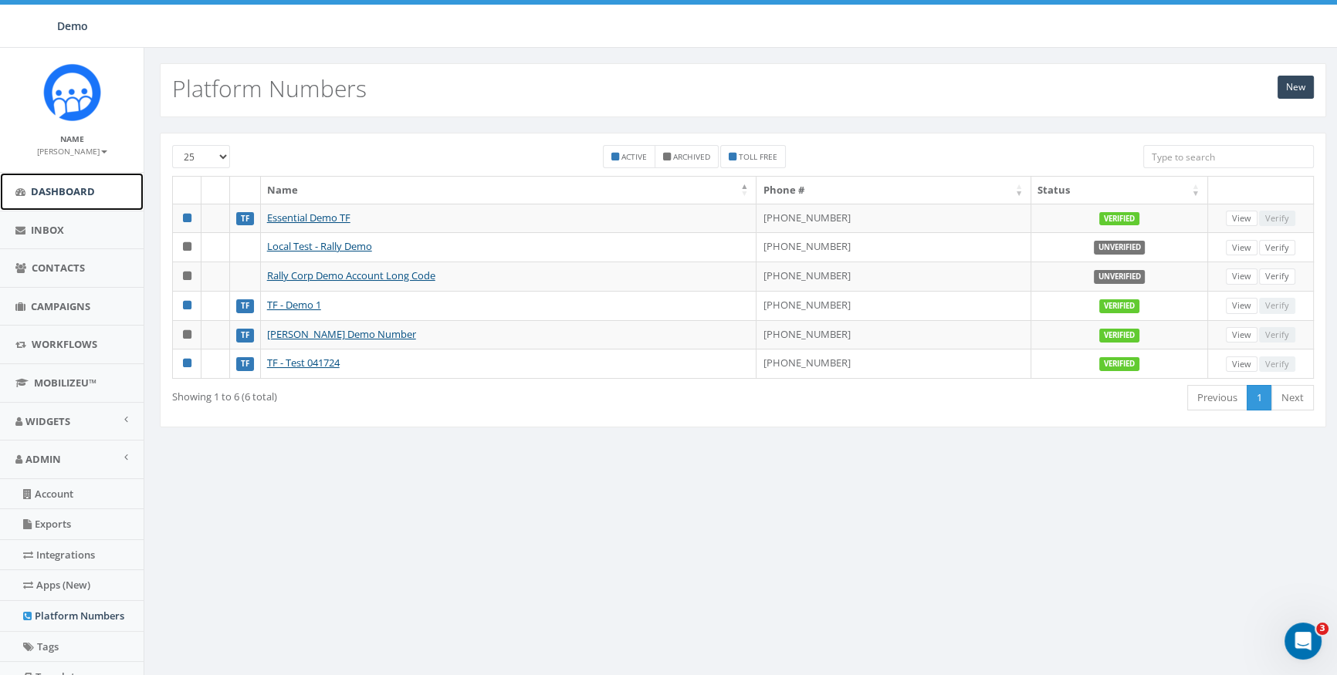
click at [32, 182] on link "Dashboard" at bounding box center [72, 192] width 144 height 38
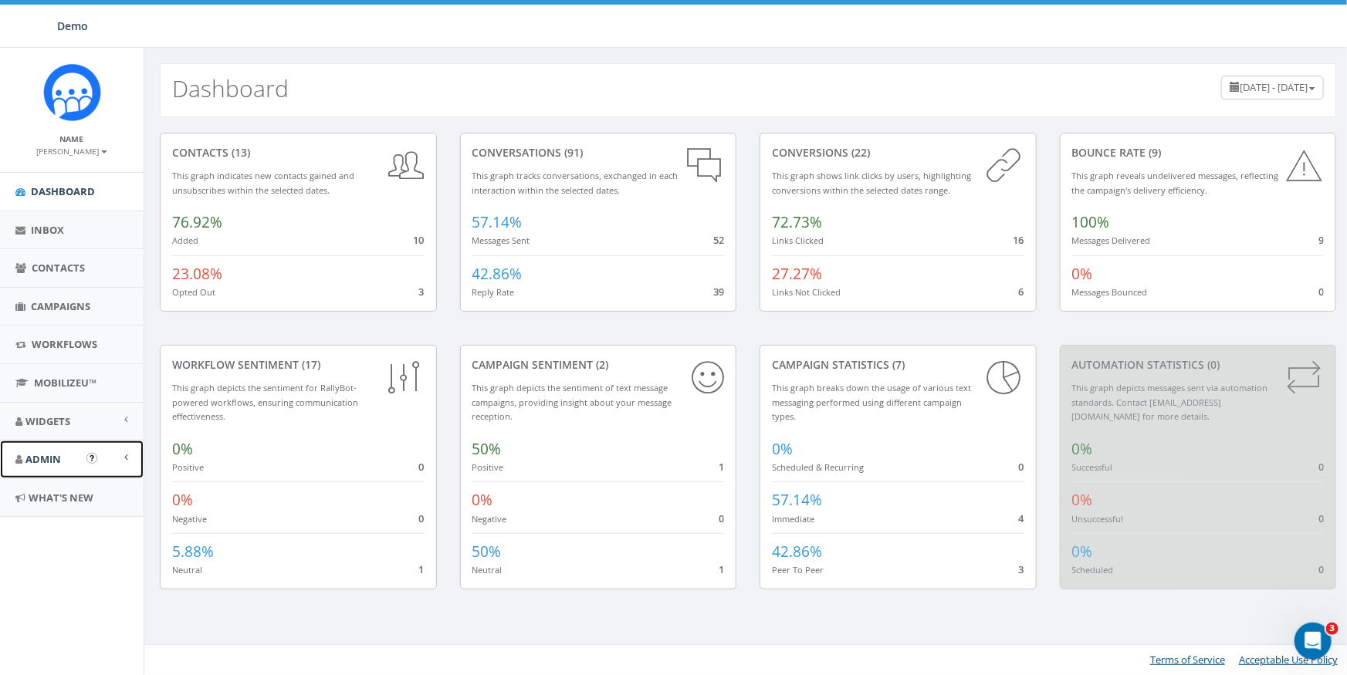
click at [44, 452] on span "Admin" at bounding box center [43, 459] width 36 height 14
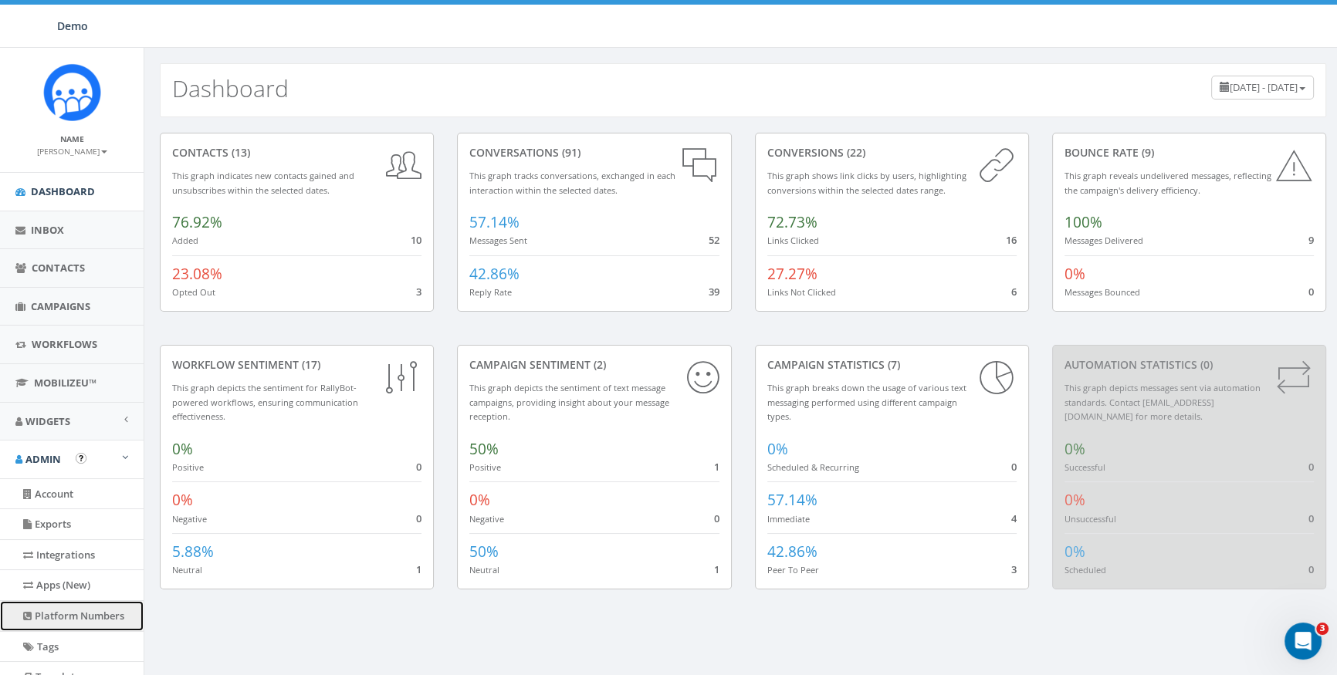
click at [56, 623] on link "Platform Numbers" at bounding box center [72, 616] width 144 height 30
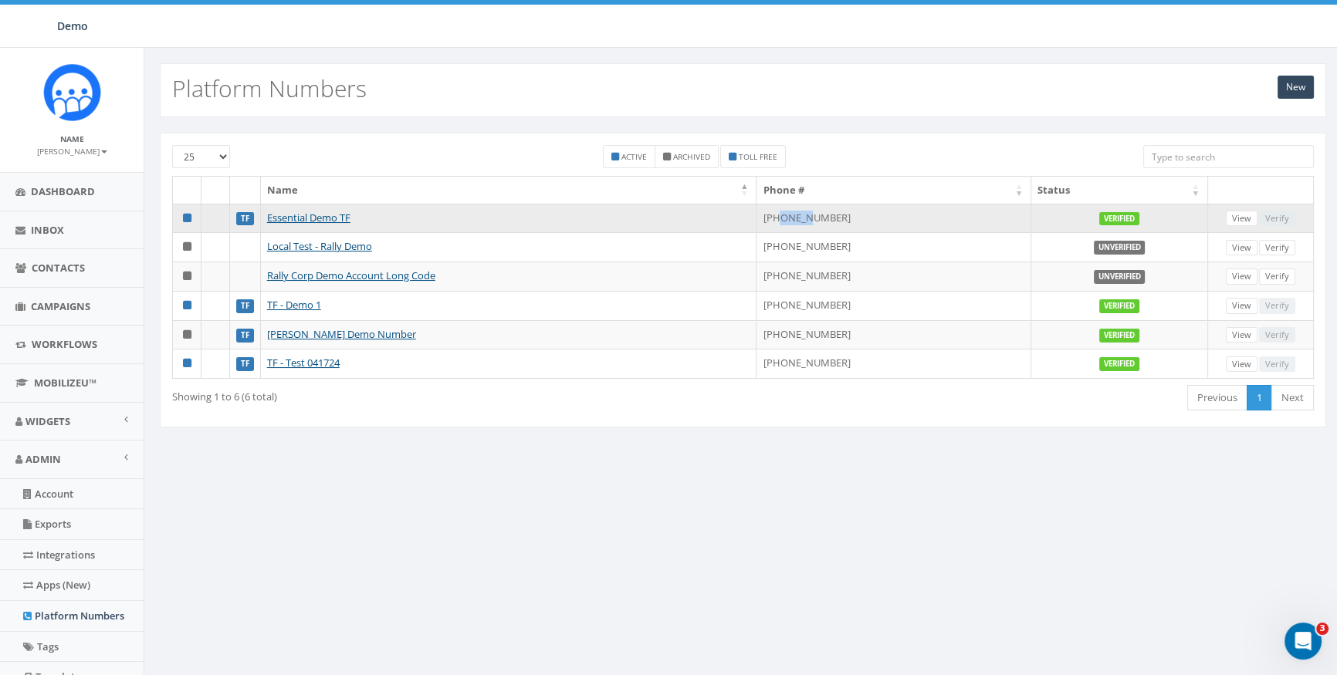
drag, startPoint x: 790, startPoint y: 218, endPoint x: 816, endPoint y: 217, distance: 26.3
click at [816, 217] on td "[PHONE_NUMBER]" at bounding box center [894, 218] width 275 height 29
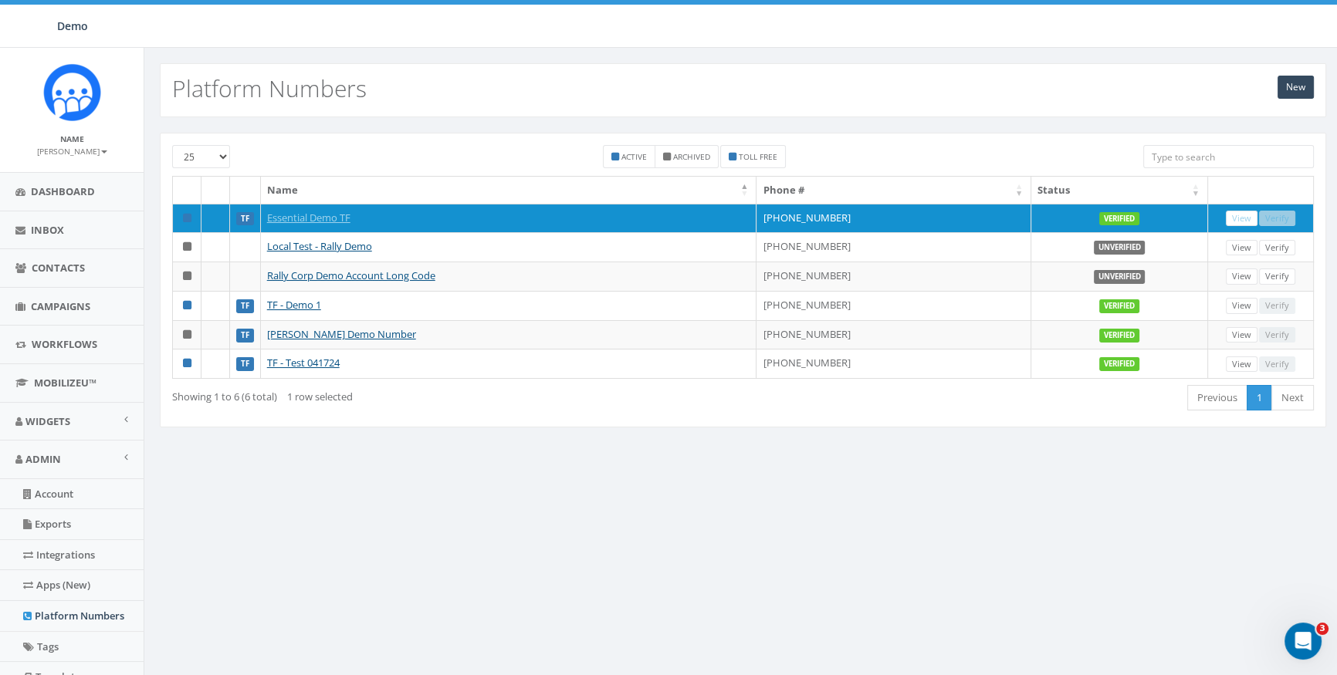
click at [831, 449] on div "25 50 100 Active Archived Toll Free Name Phone # Status TF Essential Demo TF [P…" at bounding box center [742, 289] width 1197 height 345
